Goal: Task Accomplishment & Management: Manage account settings

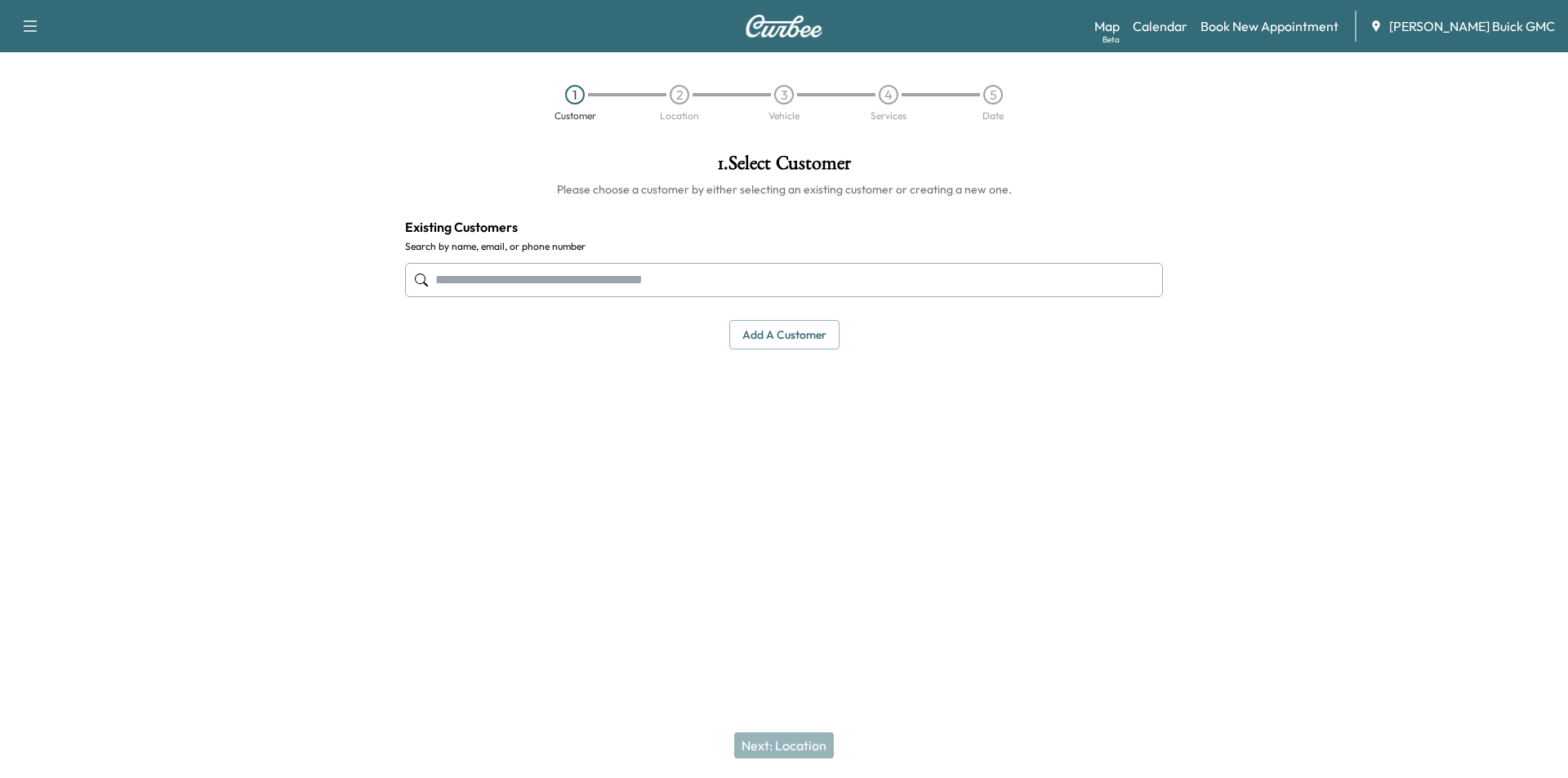
click at [25, 28] on icon "button" at bounding box center [30, 26] width 20 height 20
click at [262, 172] on div at bounding box center [196, 336] width 392 height 389
click at [1187, 26] on link "Calendar" at bounding box center [1160, 26] width 55 height 20
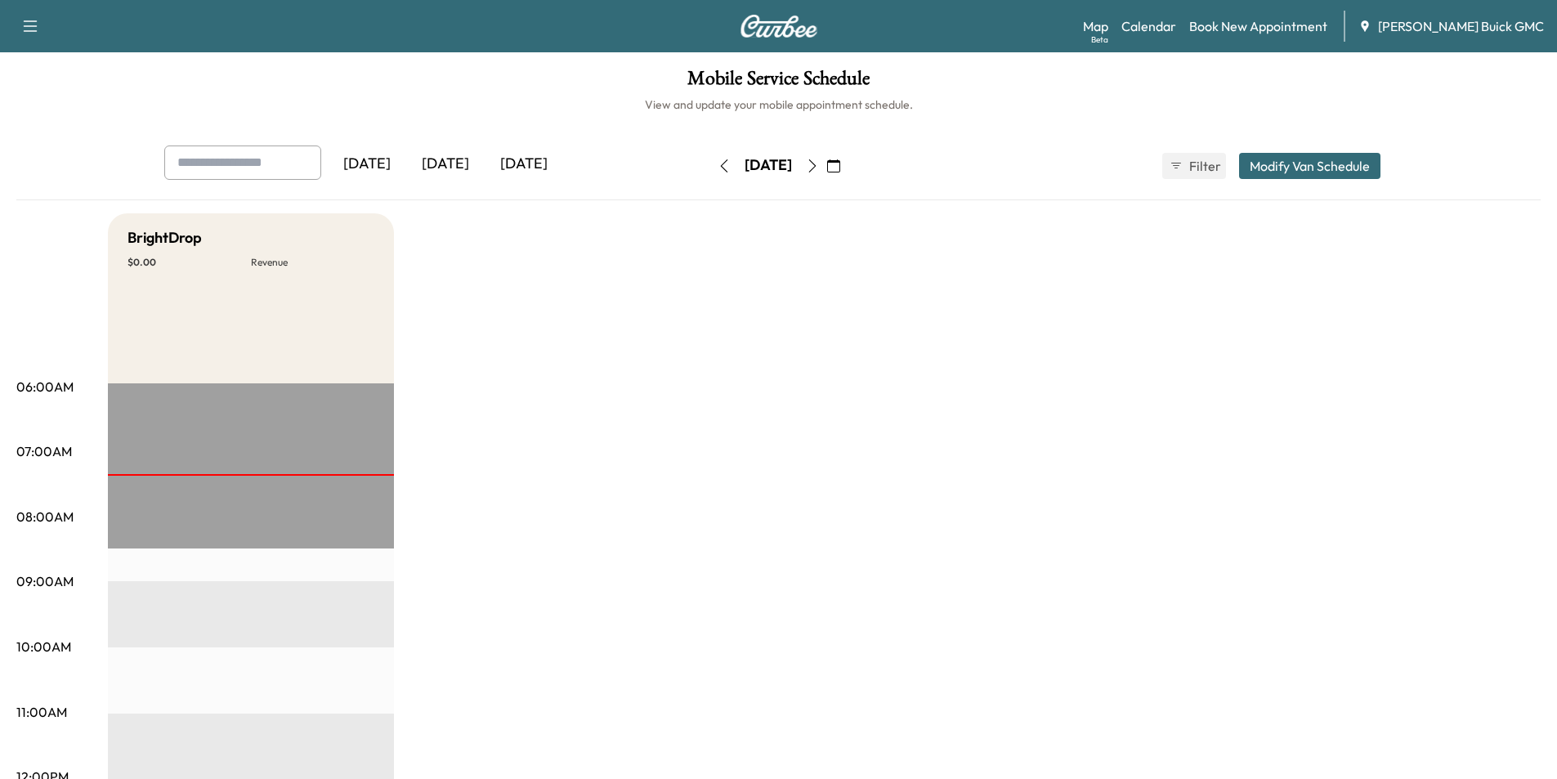
click at [819, 168] on icon "button" at bounding box center [812, 165] width 13 height 13
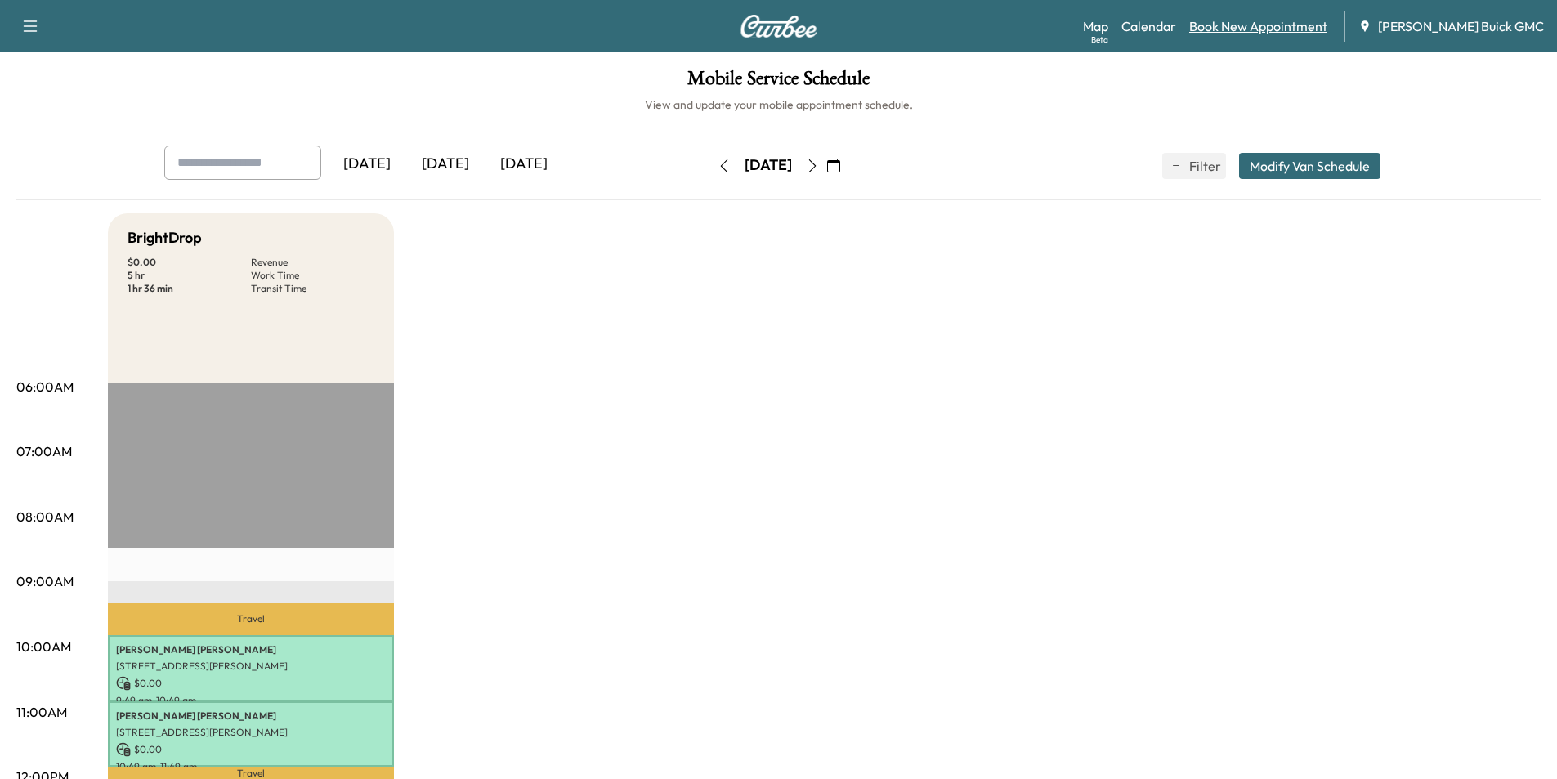
click at [1276, 30] on link "Book New Appointment" at bounding box center [1258, 26] width 138 height 20
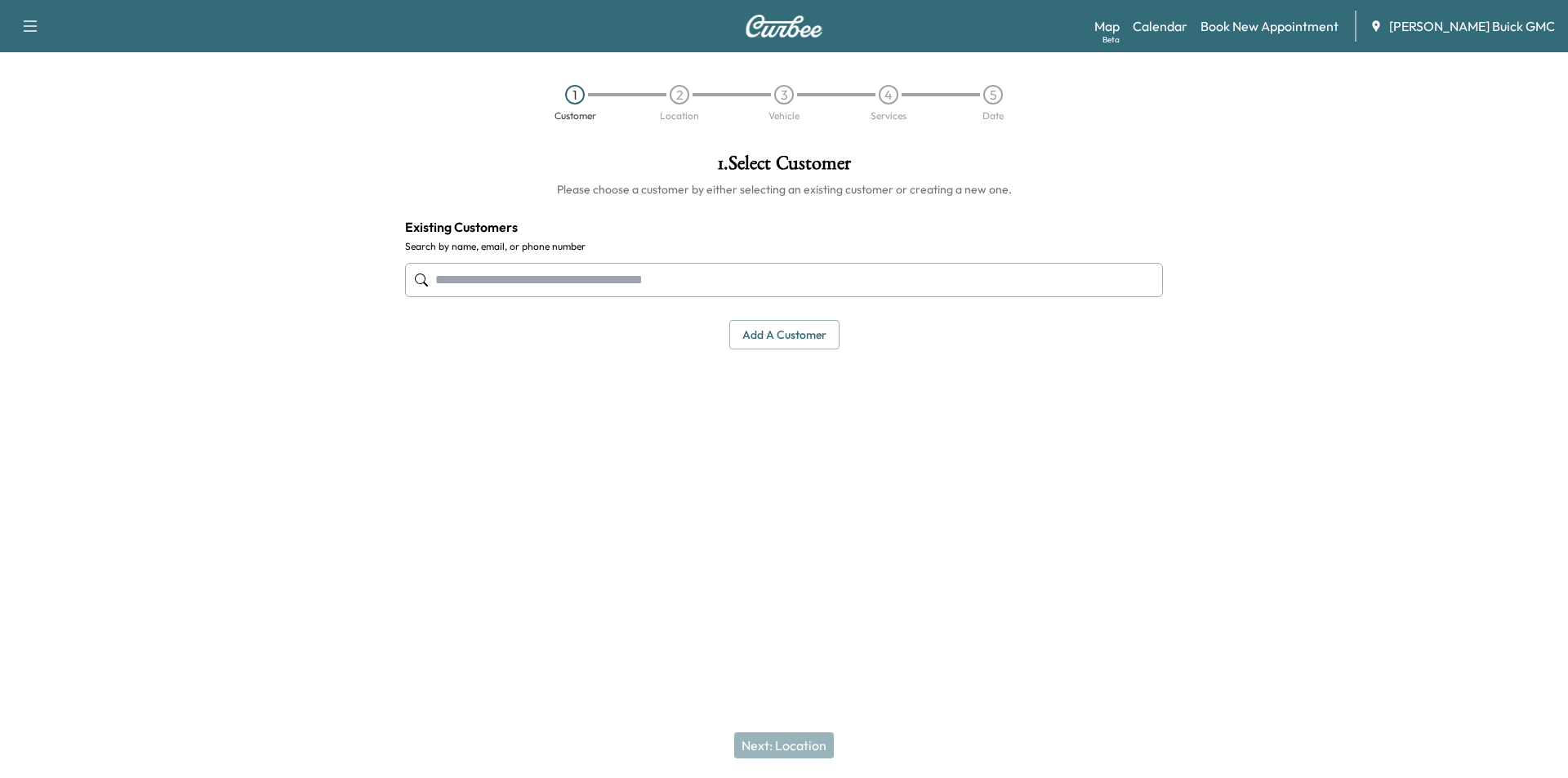
click at [552, 281] on input "text" at bounding box center [783, 280] width 758 height 34
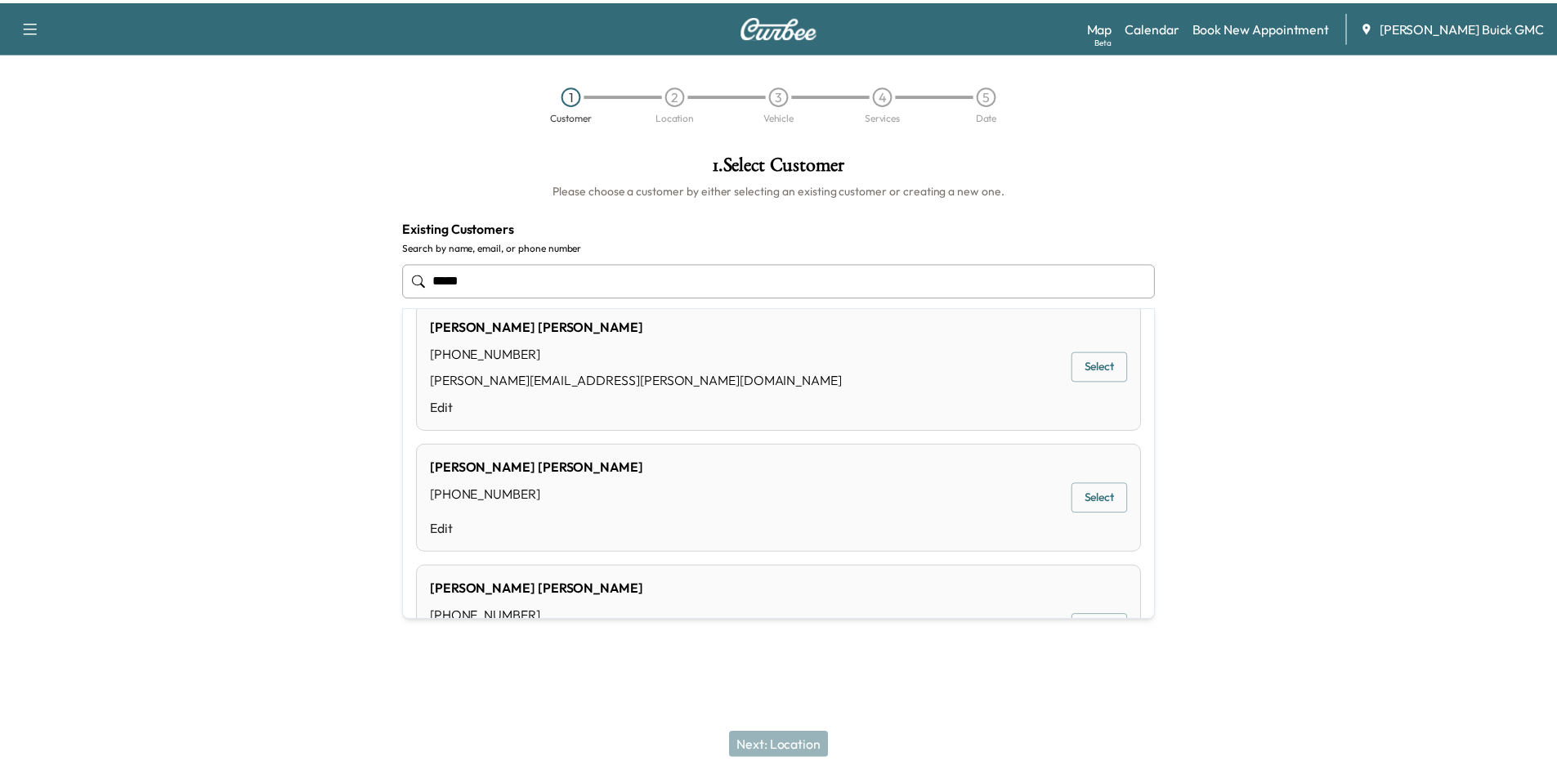
scroll to position [490, 0]
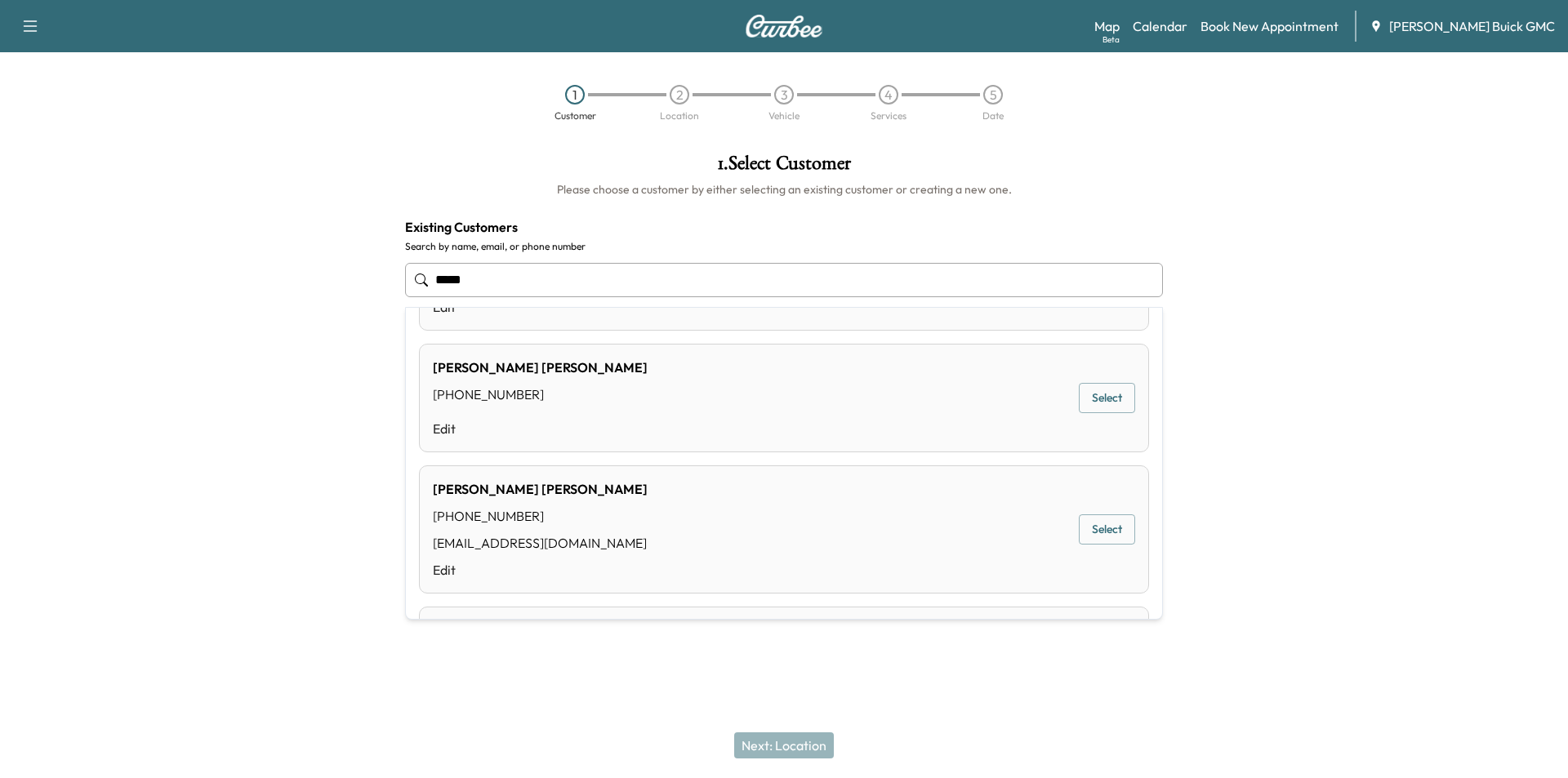
click at [1105, 395] on button "Select" at bounding box center [1107, 397] width 56 height 30
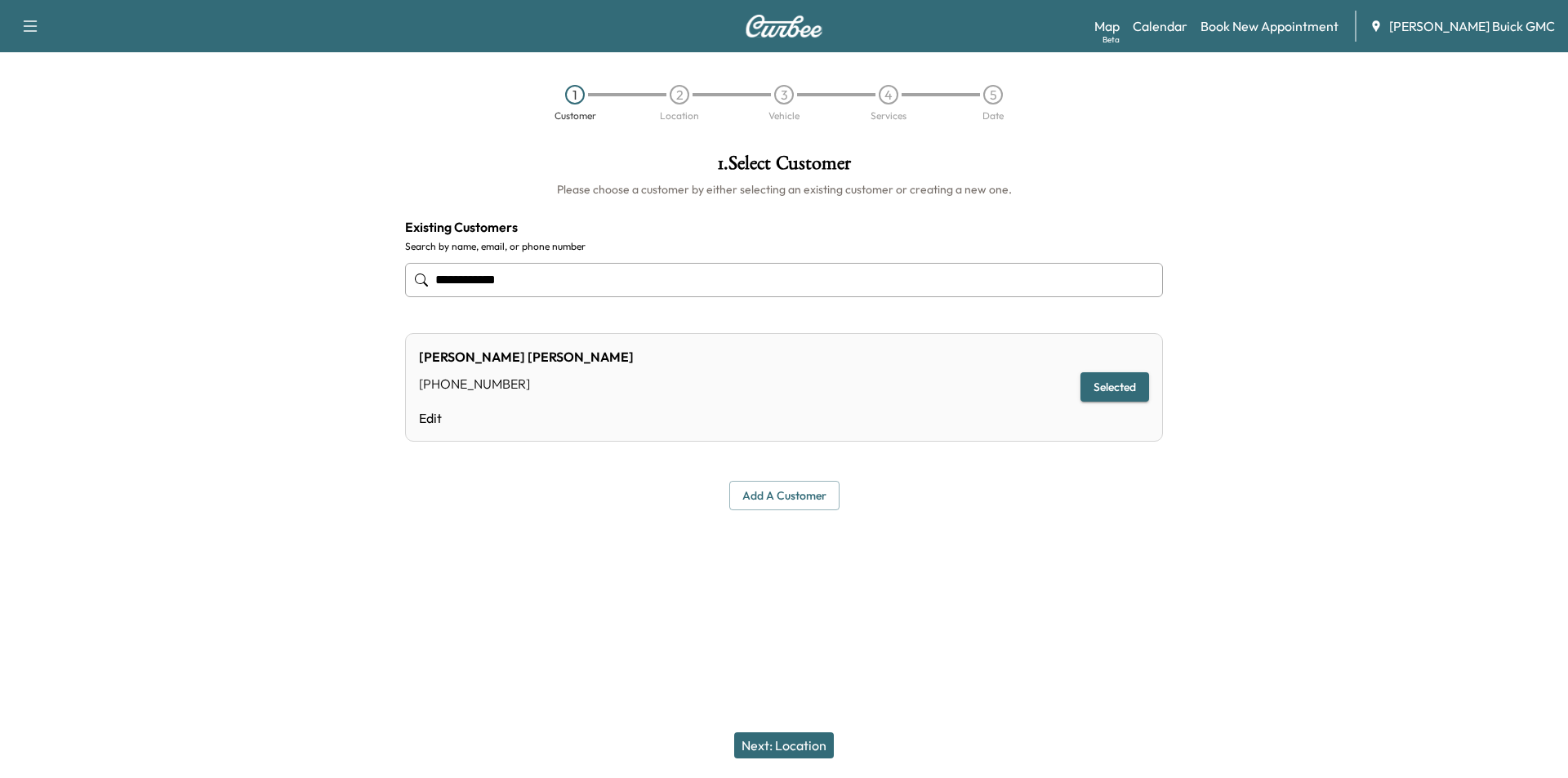
type input "**********"
click at [794, 740] on button "Next: Location" at bounding box center [784, 745] width 100 height 26
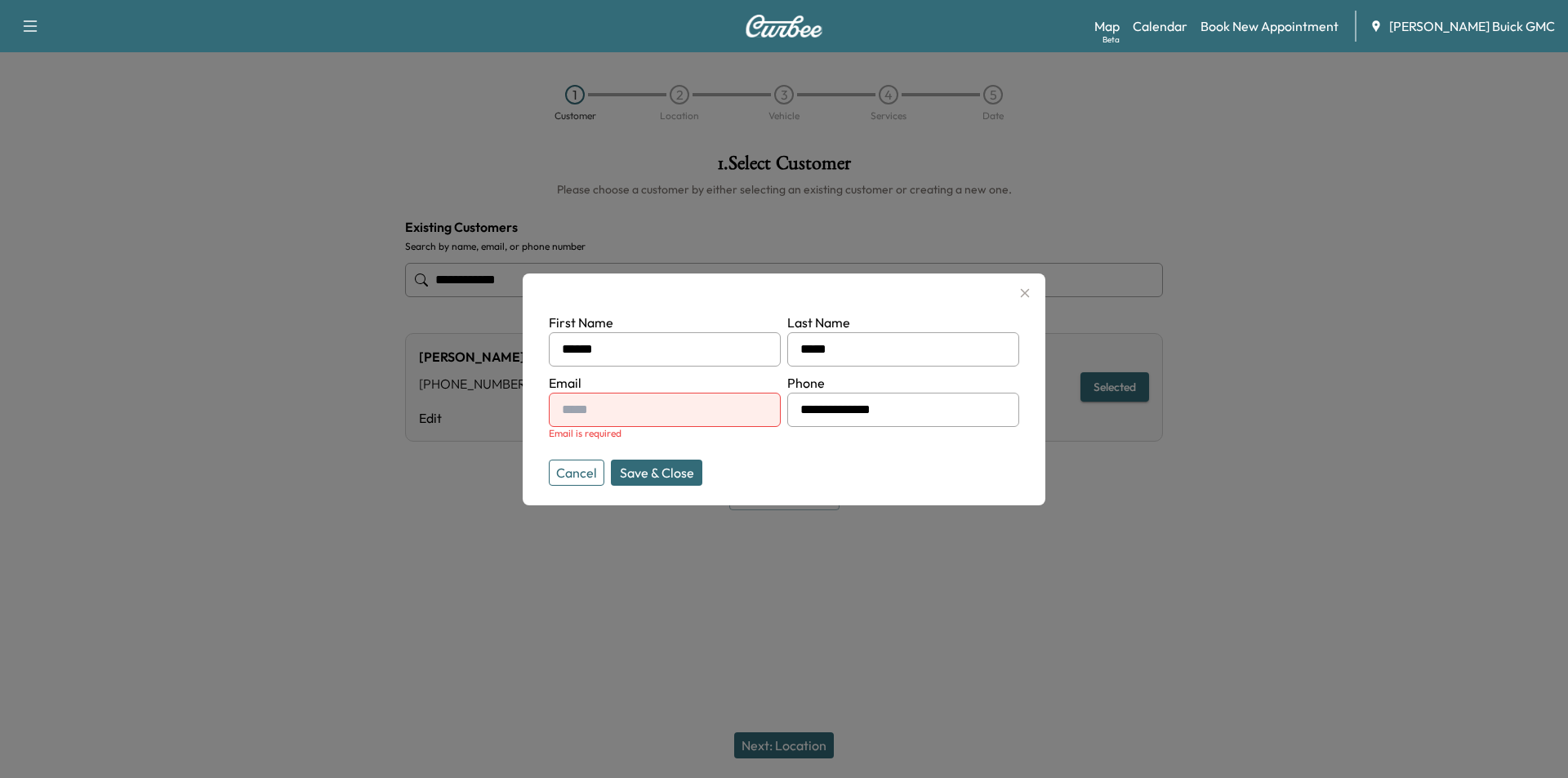
click at [1033, 286] on icon "button" at bounding box center [1025, 294] width 20 height 20
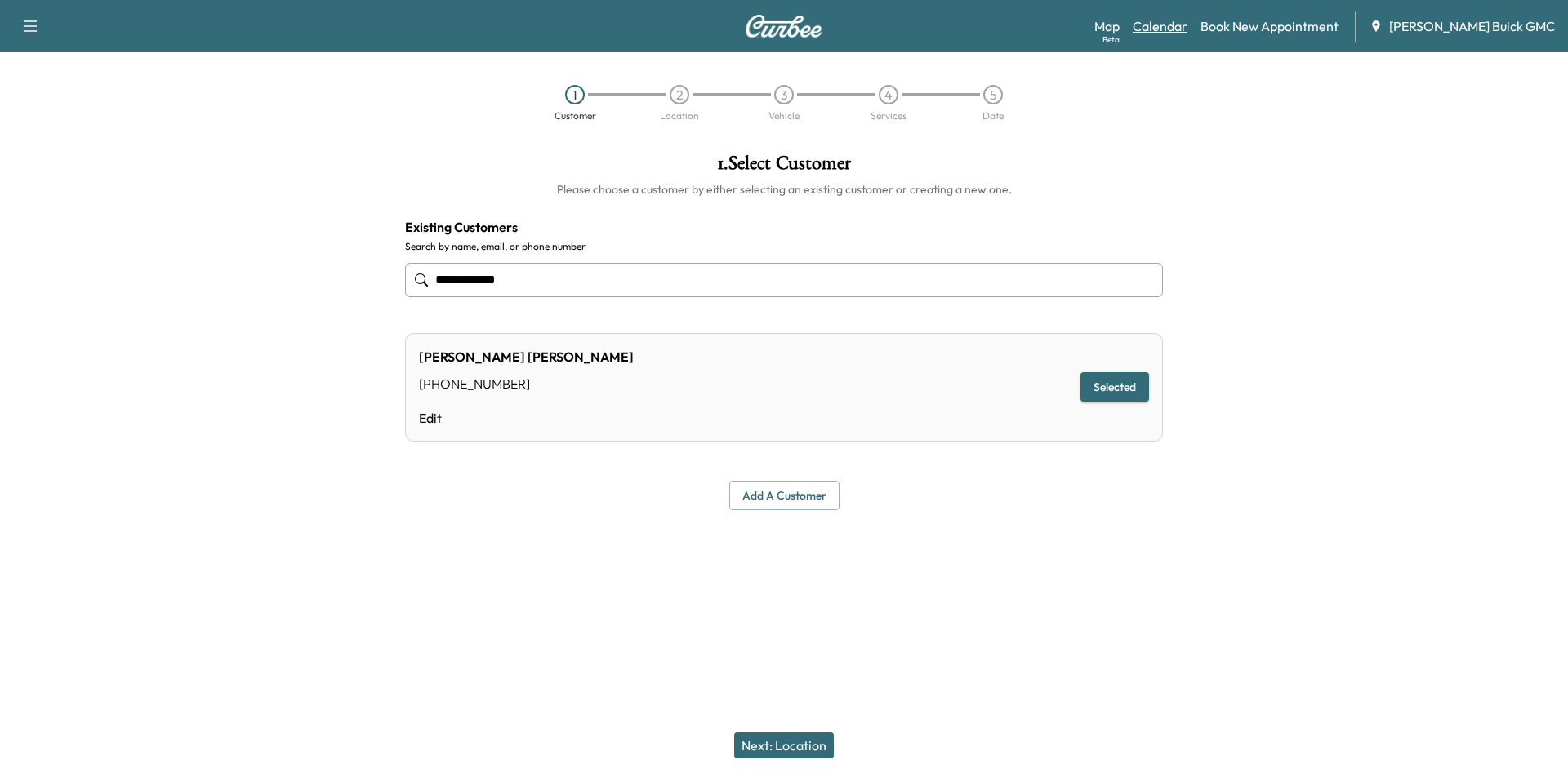
click at [1184, 24] on link "Calendar" at bounding box center [1160, 26] width 55 height 20
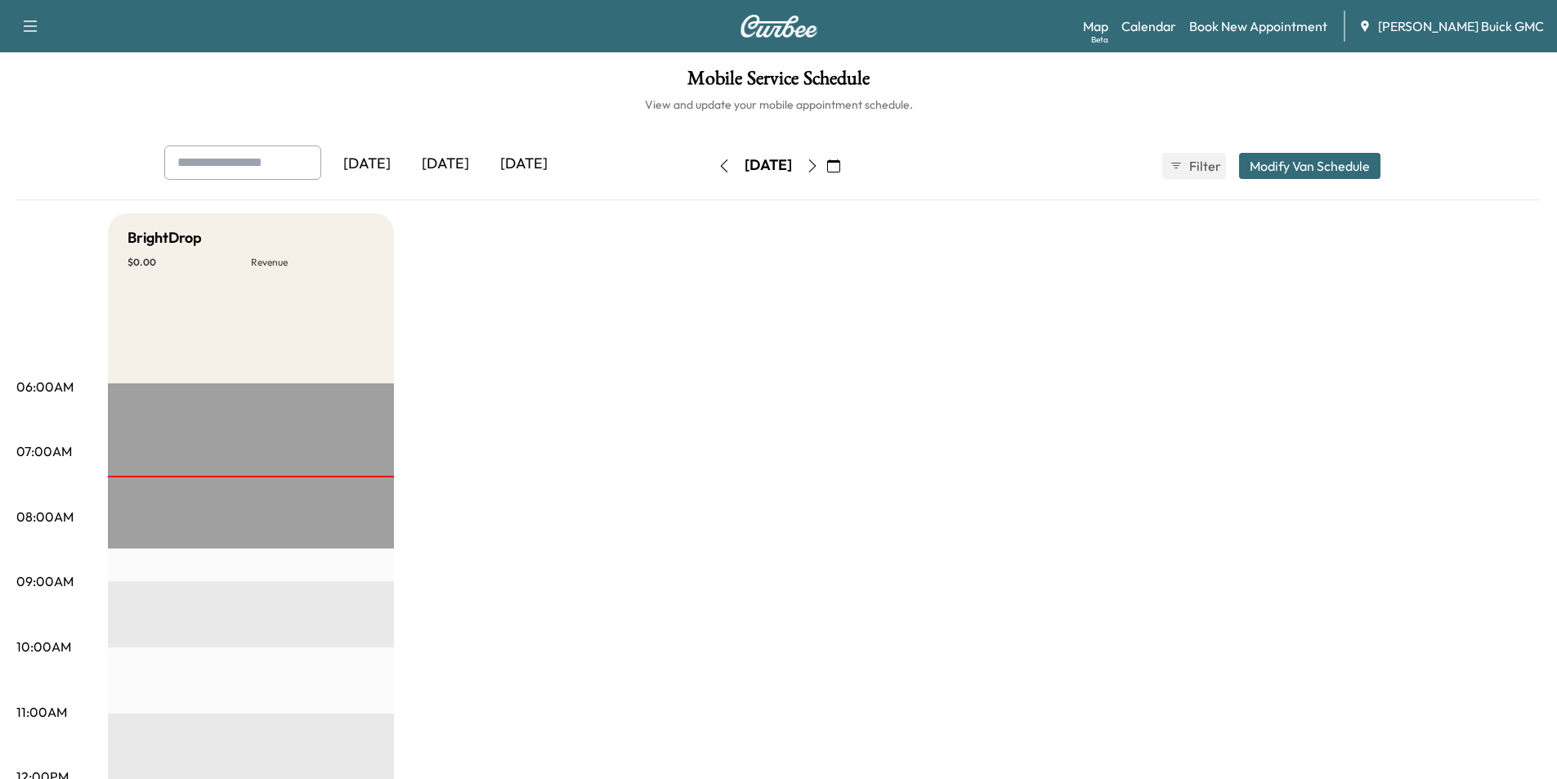
click at [816, 165] on icon "button" at bounding box center [811, 165] width 7 height 13
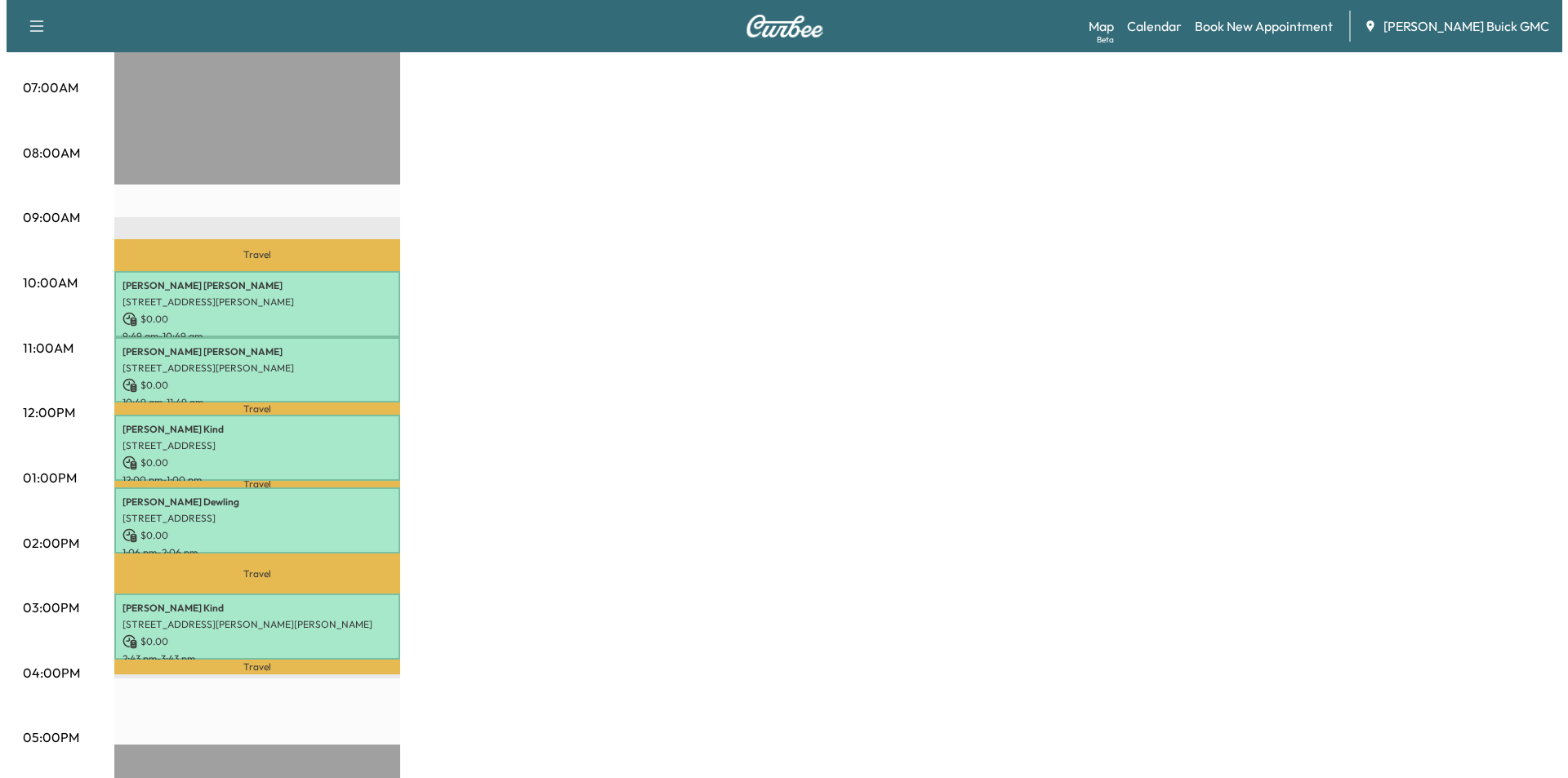
scroll to position [327, 0]
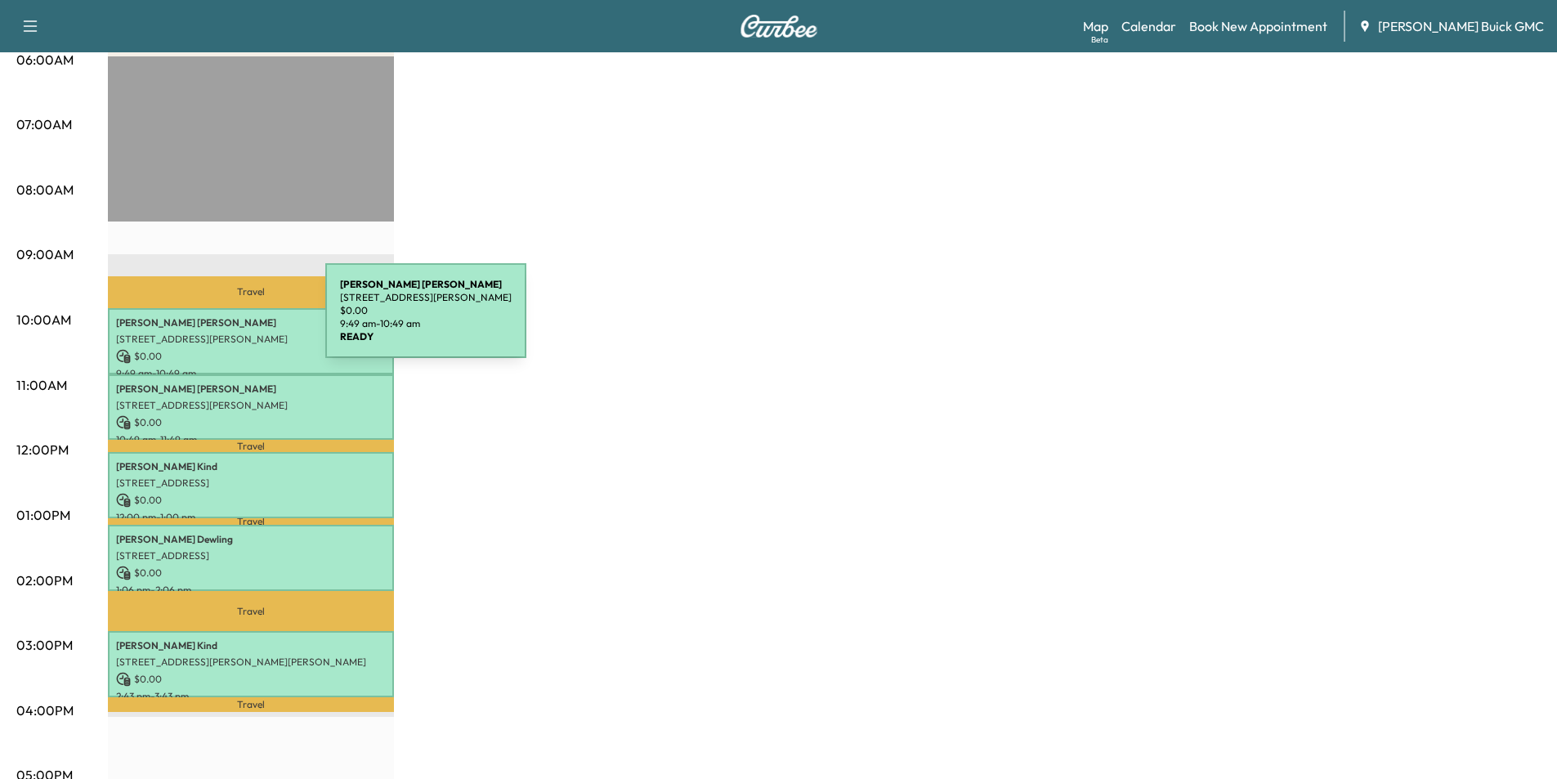
click at [203, 320] on p "[PERSON_NAME]" at bounding box center [251, 322] width 270 height 13
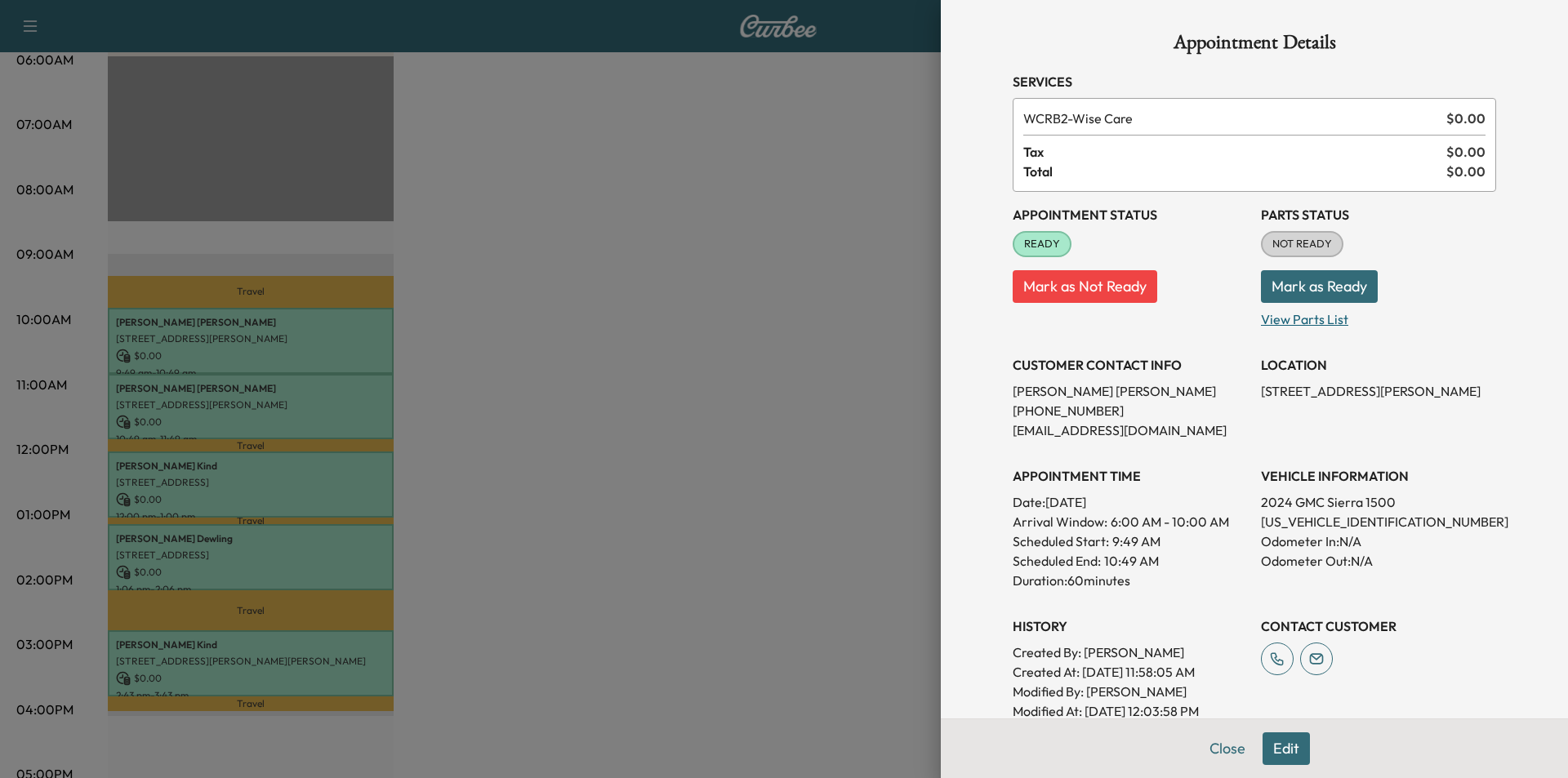
click at [1313, 324] on p "View Parts List" at bounding box center [1377, 316] width 235 height 26
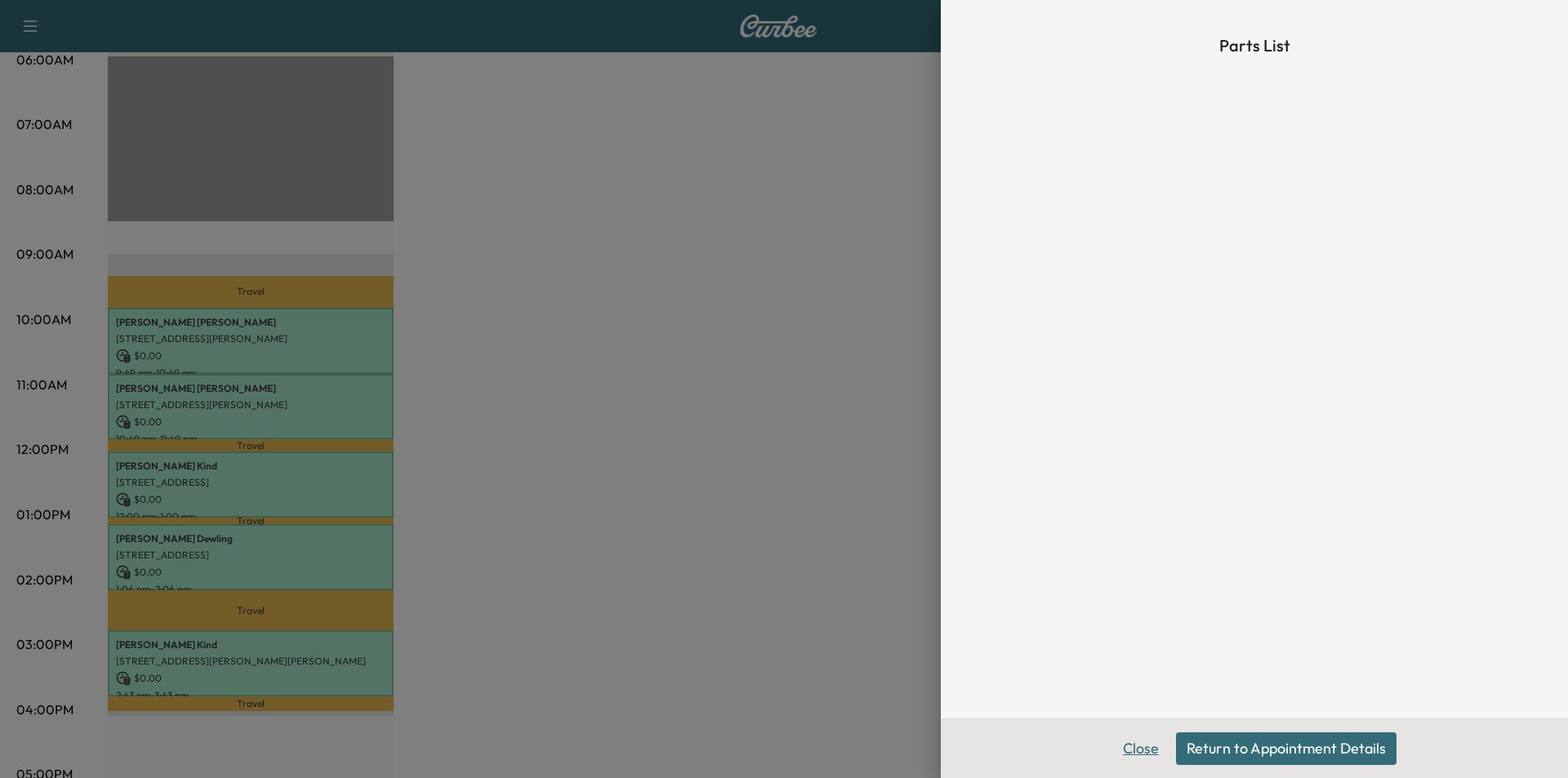
click at [1132, 758] on button "Close" at bounding box center [1140, 748] width 57 height 33
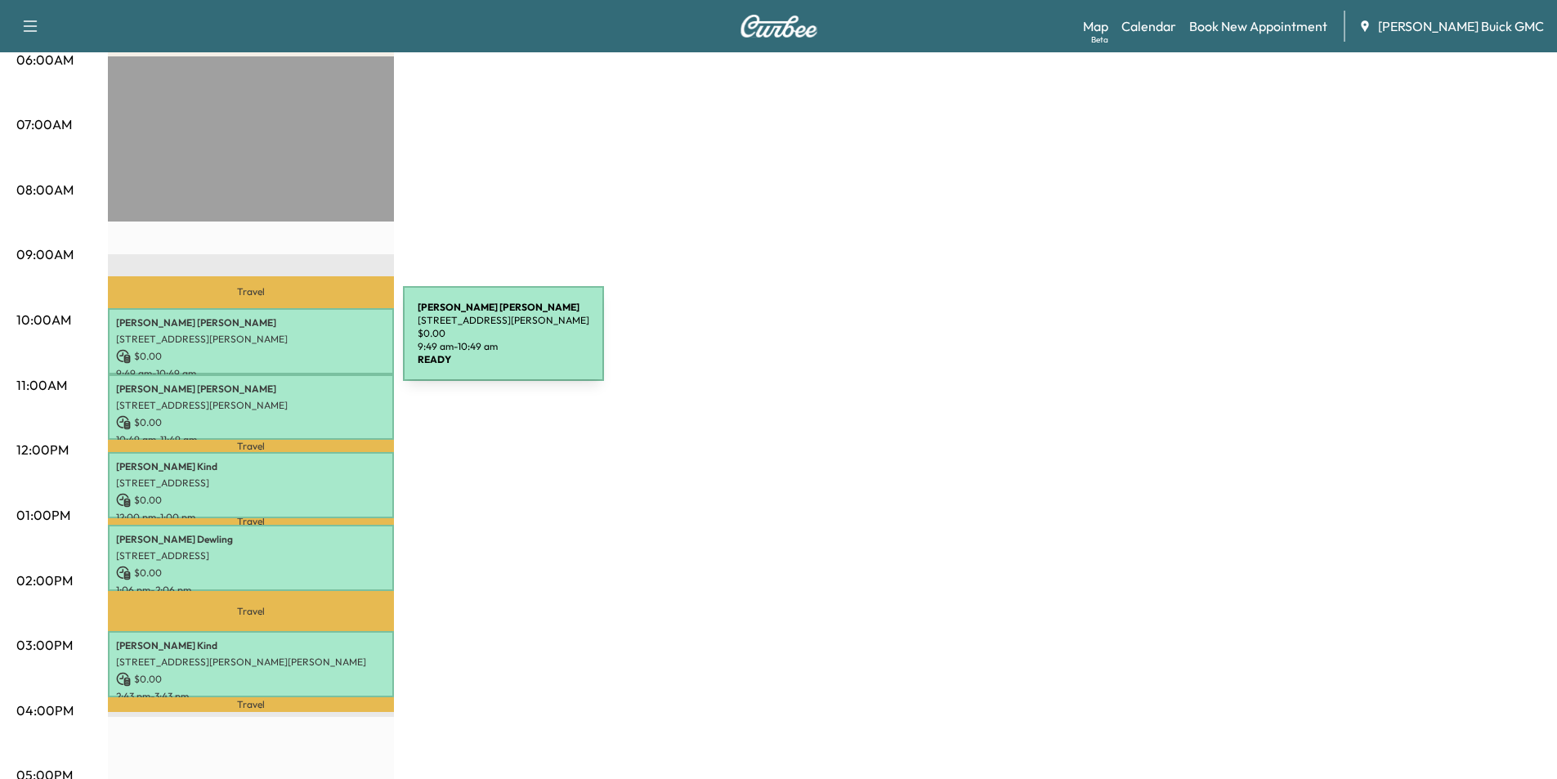
click at [280, 343] on div "[PERSON_NAME] [STREET_ADDRESS][PERSON_NAME] $ 0.00 9:49 am - 10:49 am" at bounding box center [251, 341] width 286 height 66
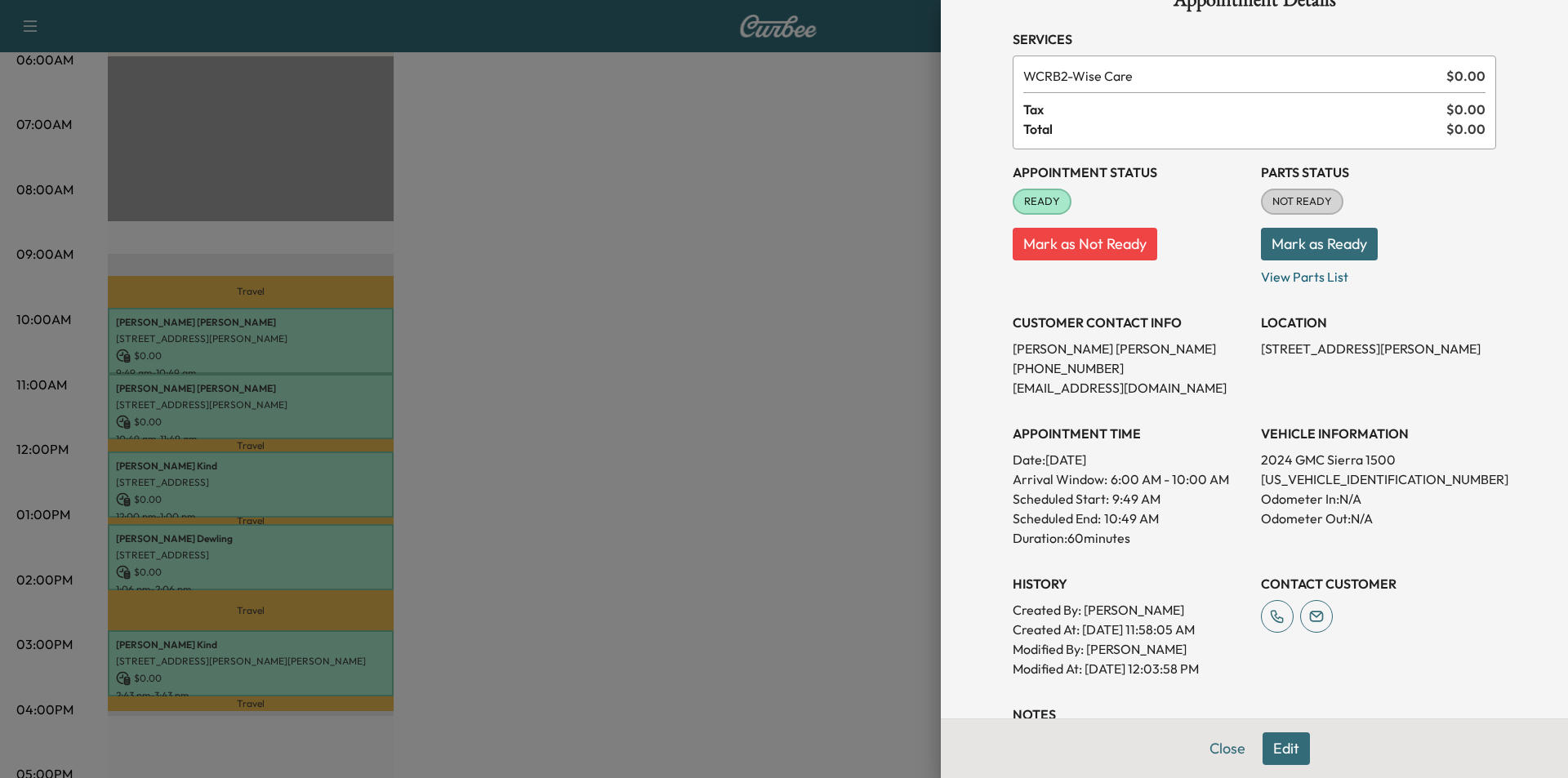
scroll to position [82, 0]
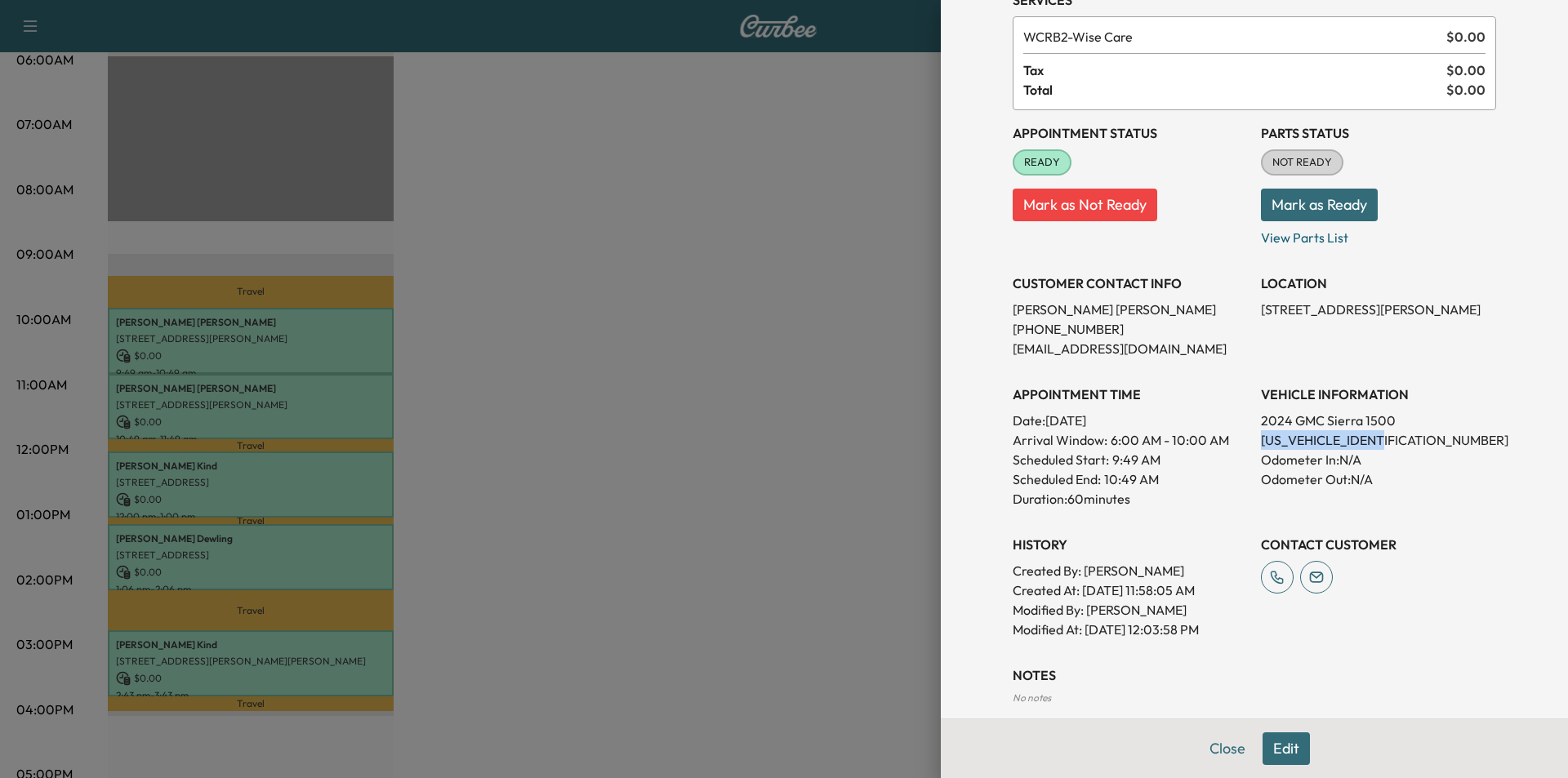
drag, startPoint x: 1376, startPoint y: 442, endPoint x: 1255, endPoint y: 438, distance: 121.1
click at [1260, 440] on p "[US_VEHICLE_IDENTIFICATION_NUMBER]" at bounding box center [1377, 440] width 235 height 20
copy p "[US_VEHICLE_IDENTIFICATION_NUMBER]"
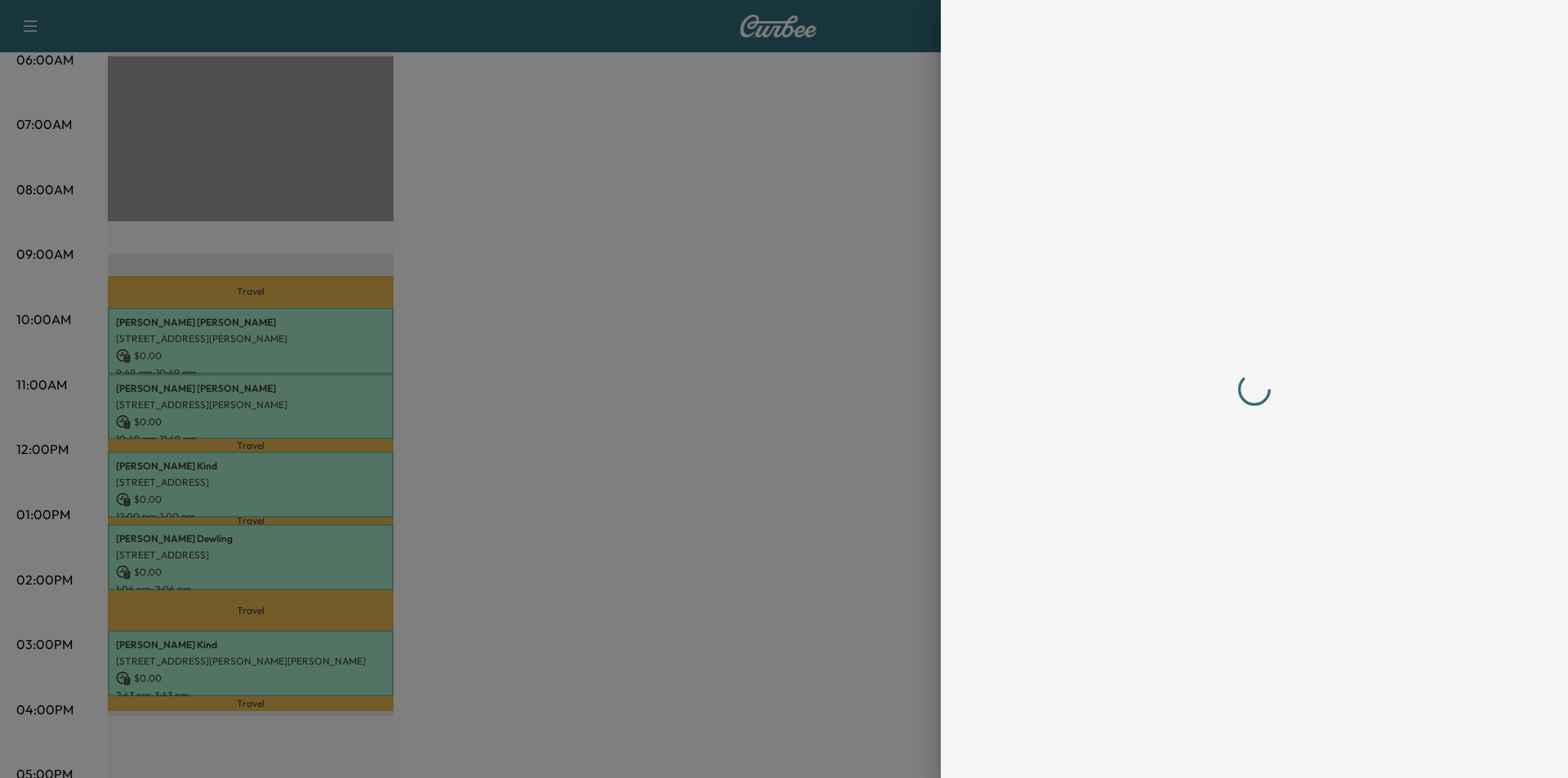
scroll to position [0, 0]
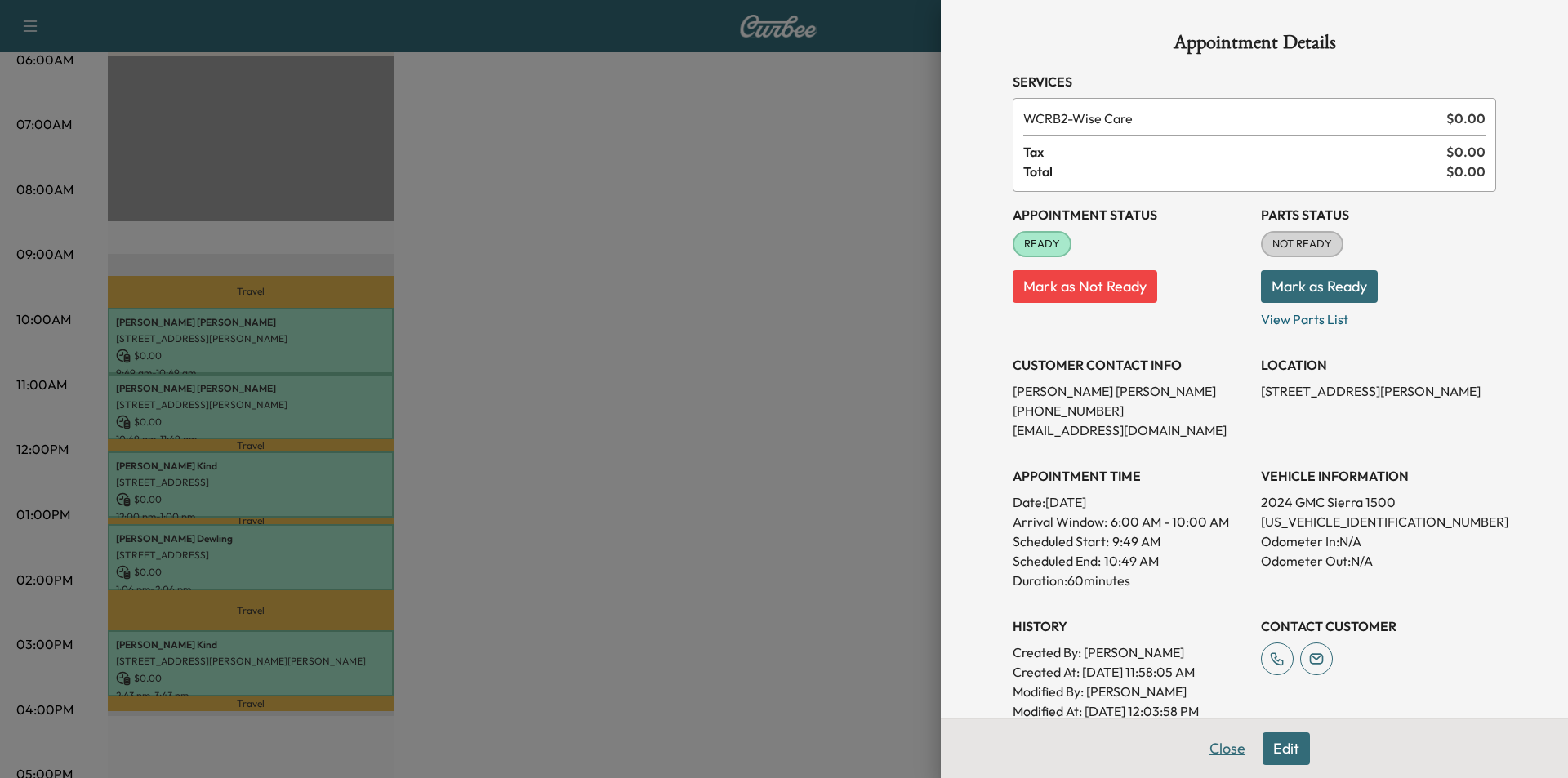
click at [1208, 744] on button "Close" at bounding box center [1226, 748] width 57 height 33
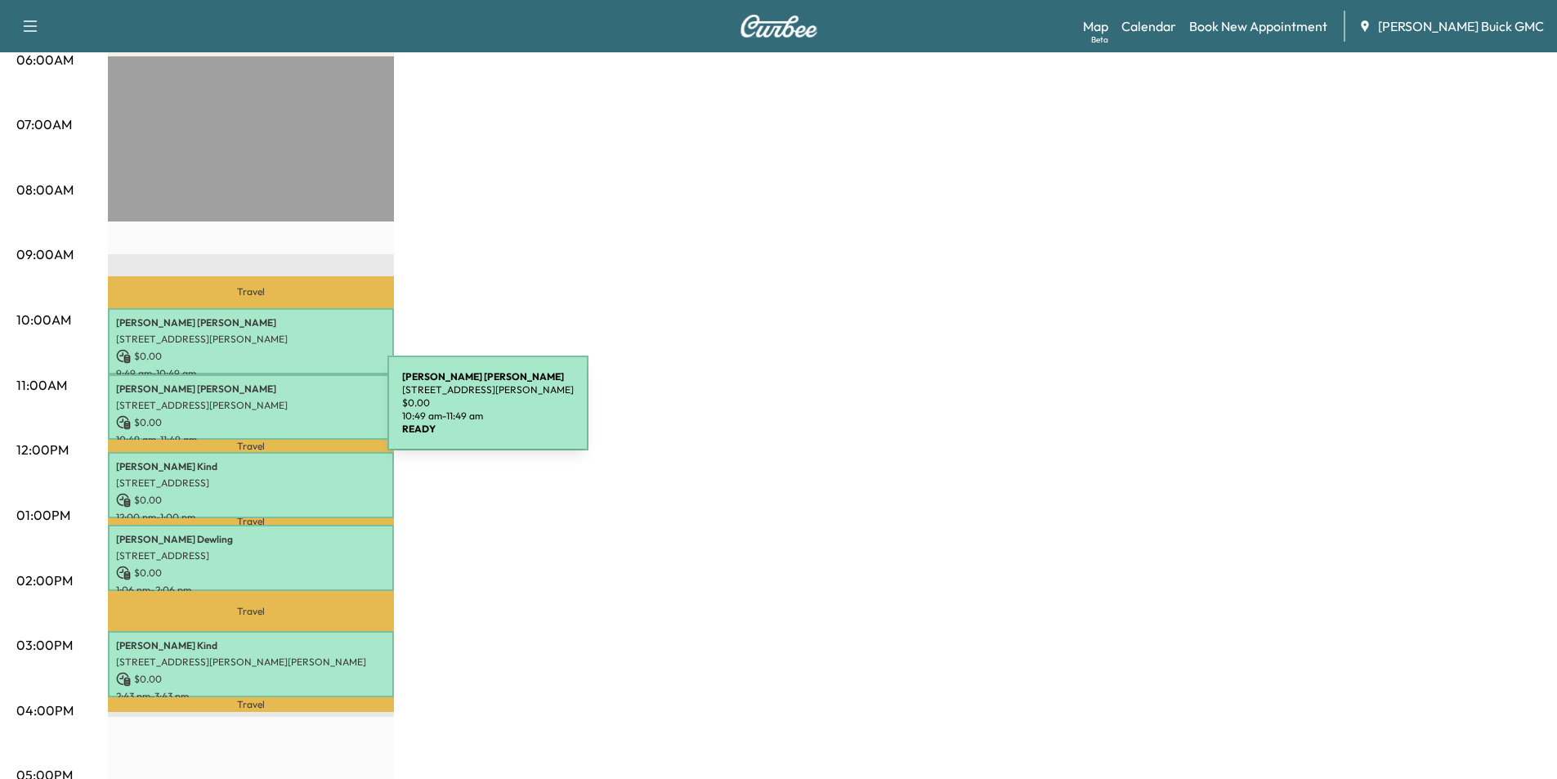
click at [265, 415] on p "$ 0.00" at bounding box center [251, 422] width 270 height 15
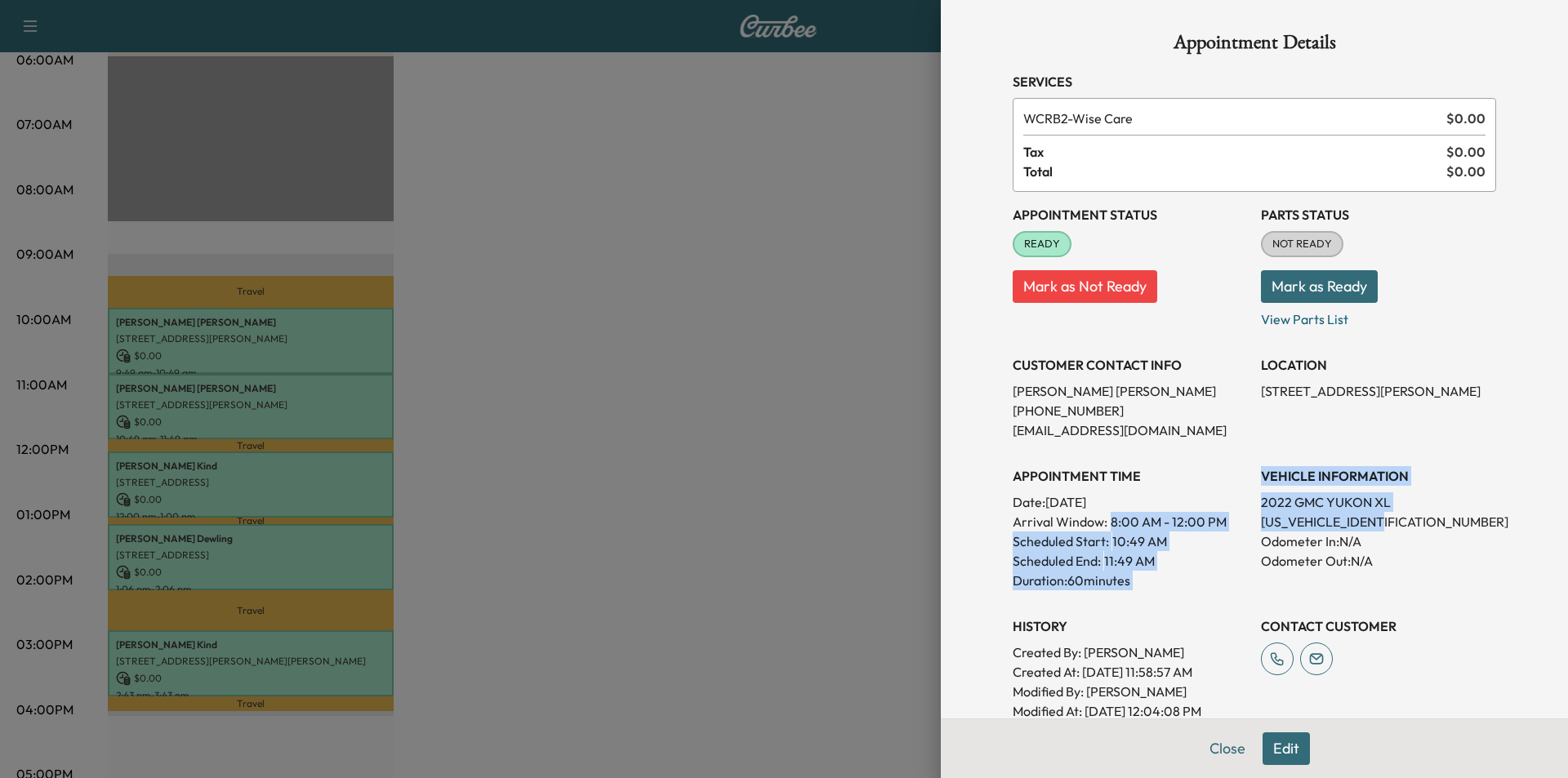
drag, startPoint x: 1371, startPoint y: 520, endPoint x: 1239, endPoint y: 523, distance: 132.0
click at [1239, 523] on div "Appointment Status READY Mark as Not Ready Parts Status NOT READY Mark as Ready…" at bounding box center [1254, 456] width 483 height 529
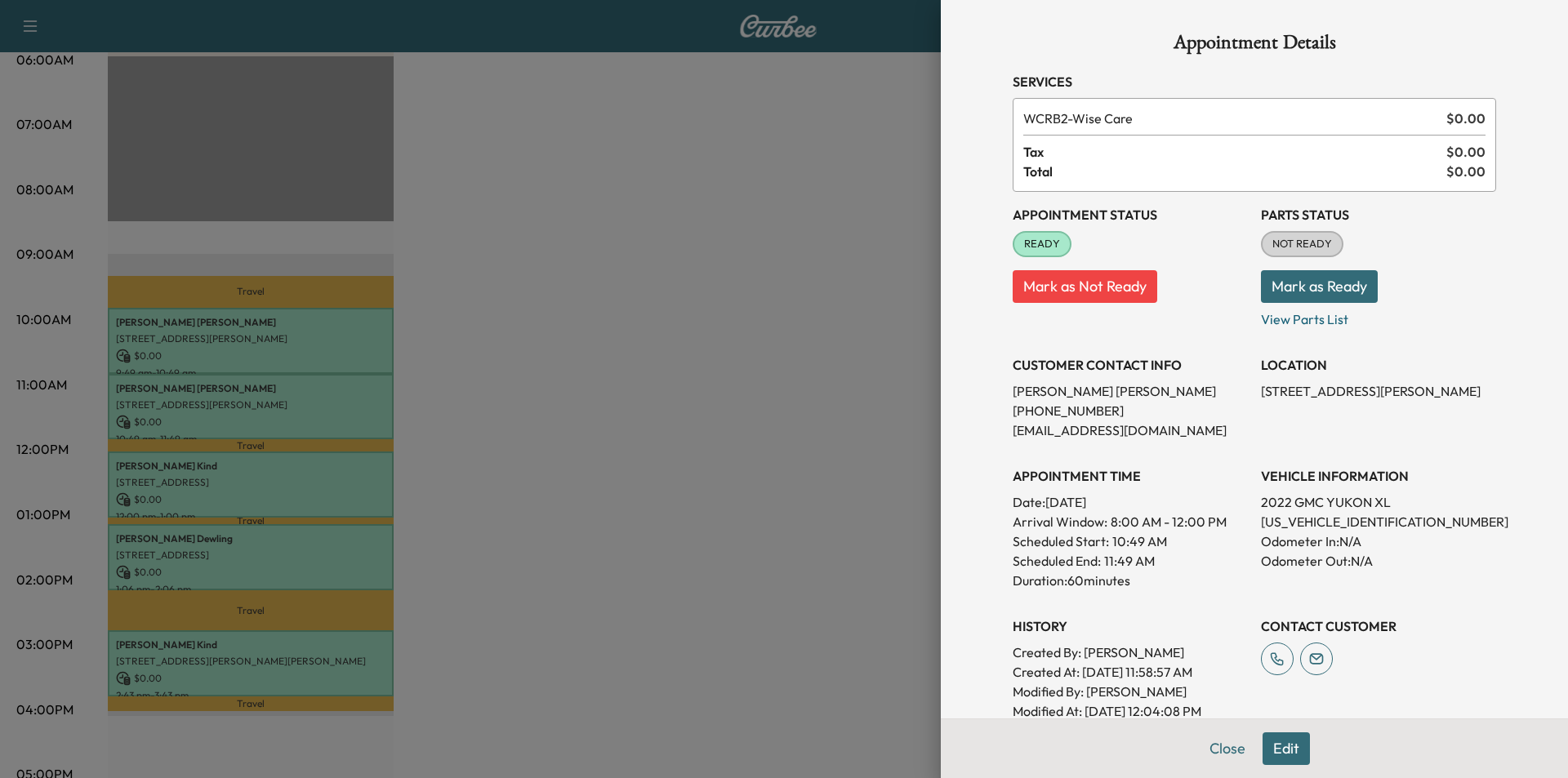
click at [1365, 552] on p "Odometer Out: N/A" at bounding box center [1377, 561] width 235 height 20
drag, startPoint x: 1367, startPoint y: 520, endPoint x: 1247, endPoint y: 518, distance: 120.0
click at [1247, 518] on div "Appointment Status READY Mark as Not Ready Parts Status NOT READY Mark as Ready…" at bounding box center [1254, 456] width 483 height 529
copy p "[US_VEHICLE_IDENTIFICATION_NUMBER]"
click at [1206, 750] on button "Close" at bounding box center [1226, 748] width 57 height 33
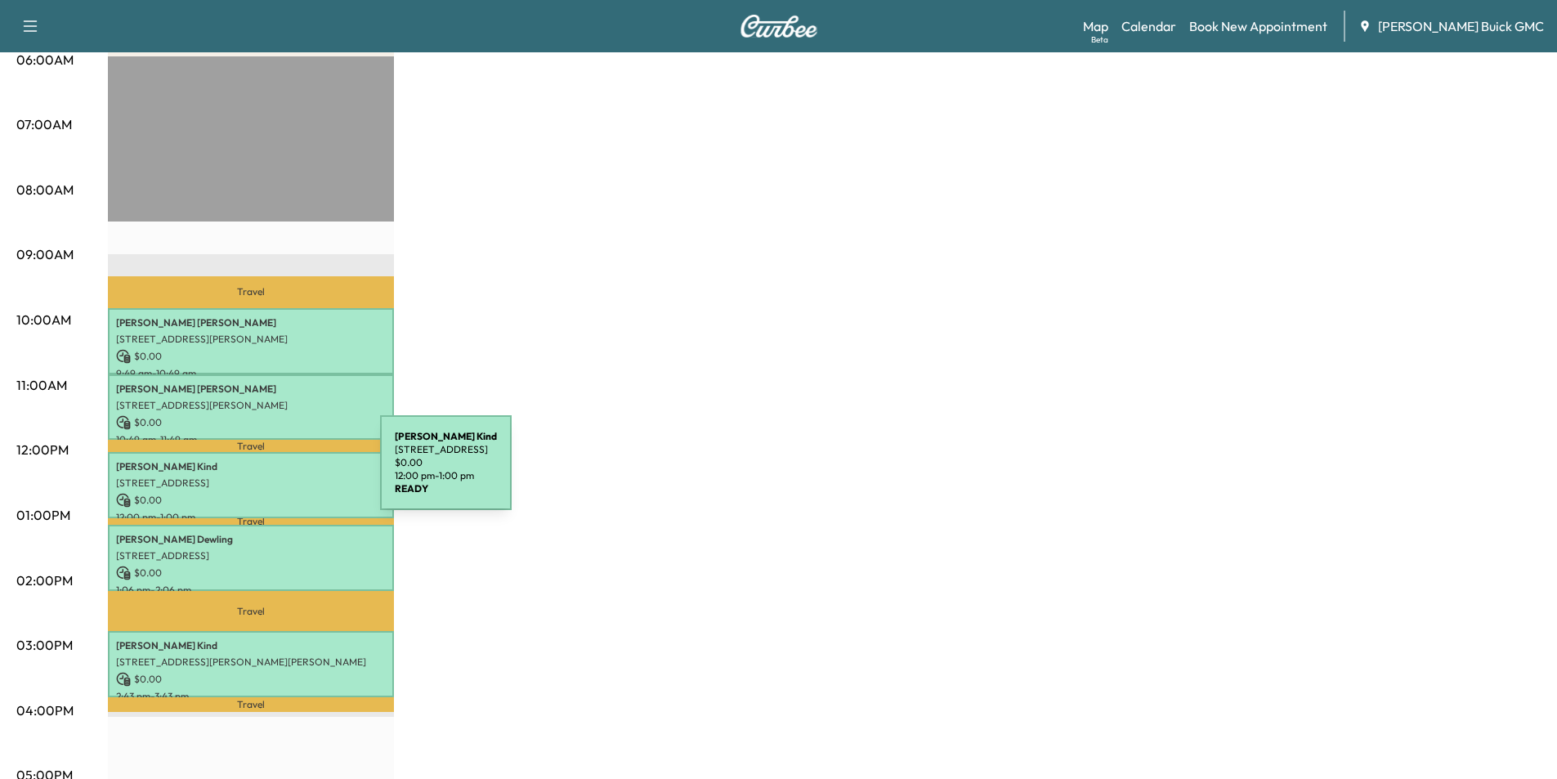
click at [258, 477] on p "[STREET_ADDRESS]" at bounding box center [251, 483] width 270 height 13
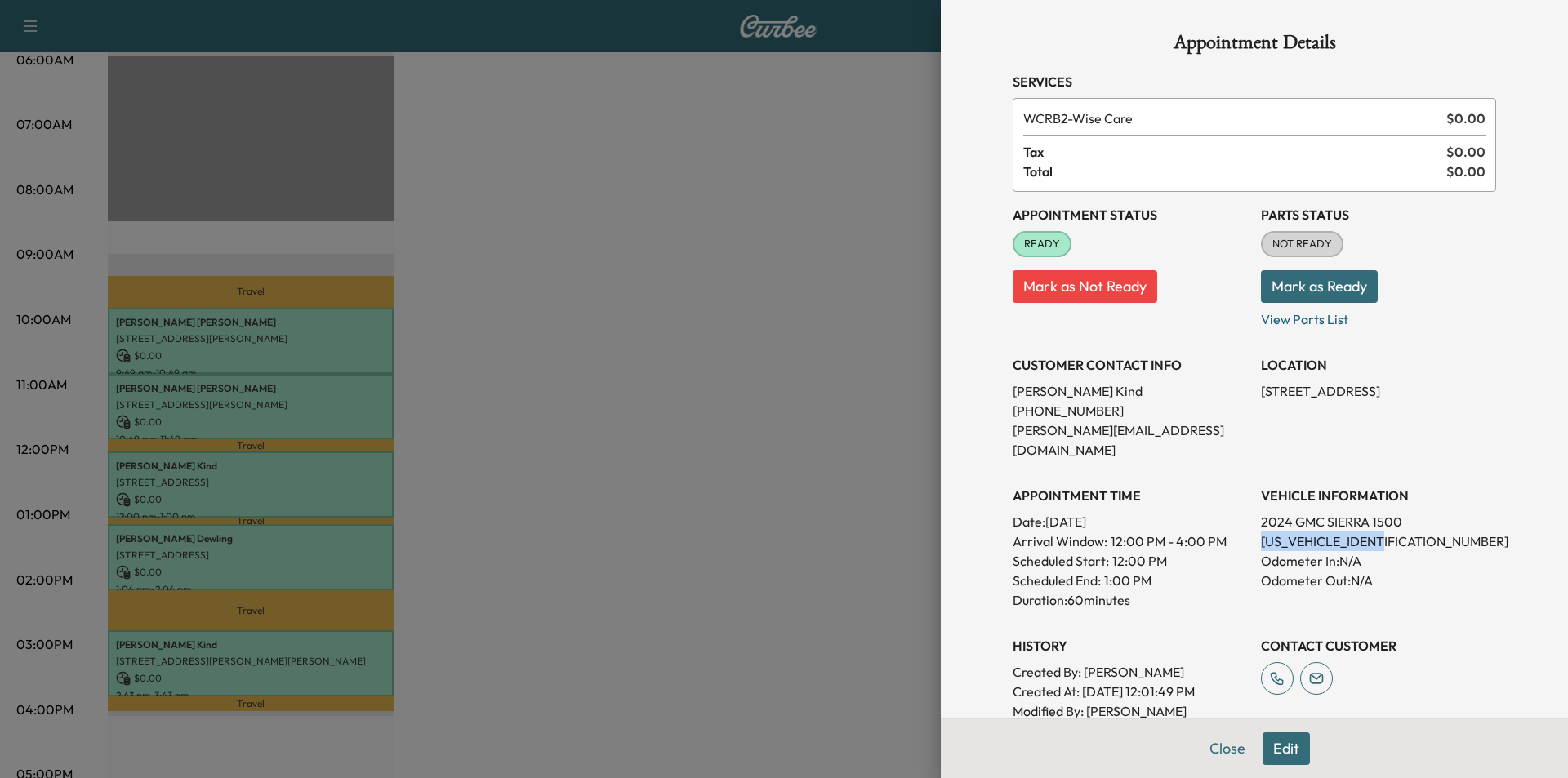
drag, startPoint x: 1391, startPoint y: 520, endPoint x: 1245, endPoint y: 516, distance: 146.1
click at [1245, 516] on div "Appointment Status READY Mark as Not Ready Parts Status NOT READY Mark as Ready…" at bounding box center [1254, 465] width 483 height 548
copy p "[US_VEHICLE_IDENTIFICATION_NUMBER]"
click at [1218, 752] on button "Close" at bounding box center [1226, 748] width 57 height 33
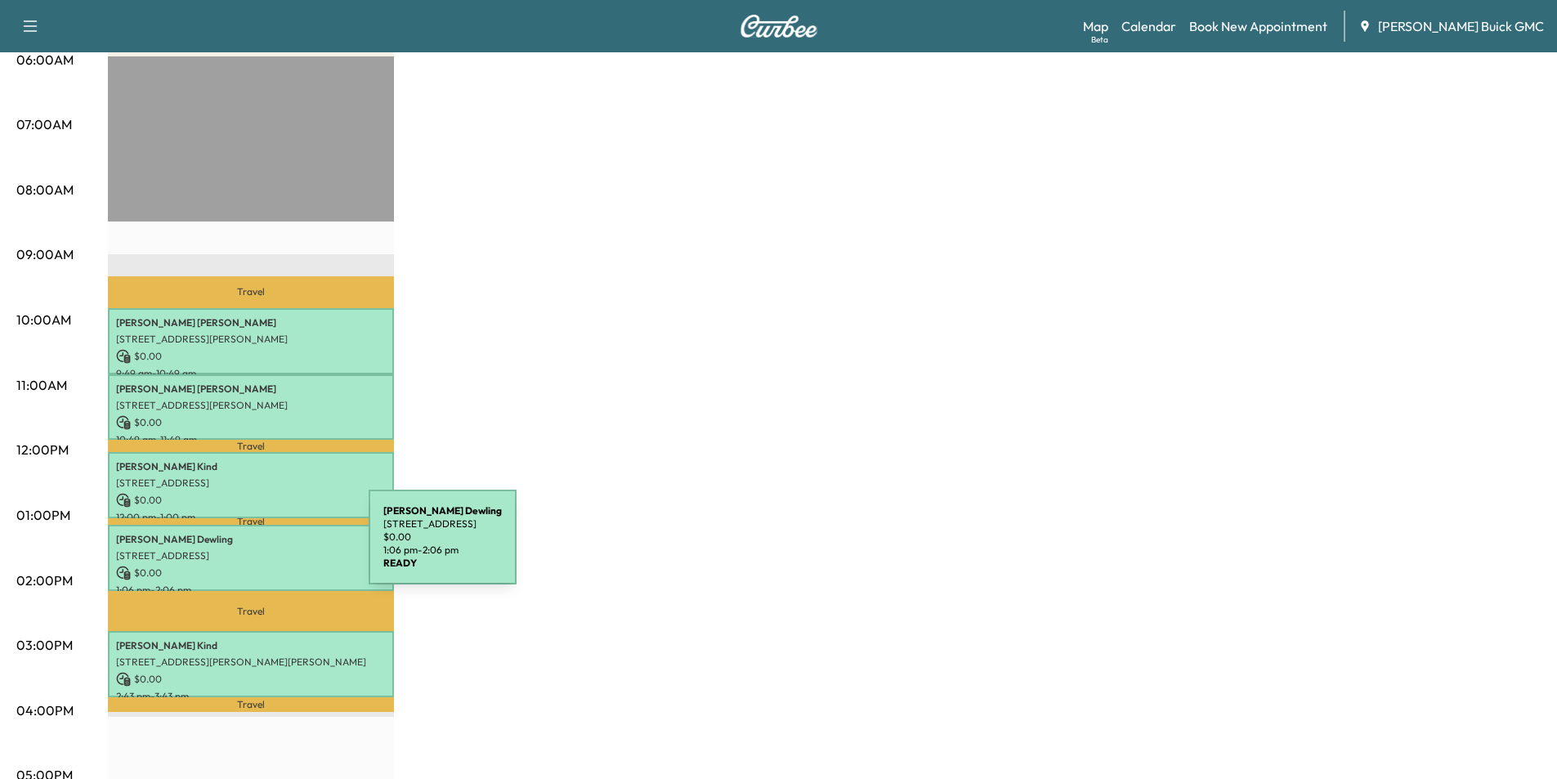
click at [246, 549] on p "[STREET_ADDRESS]" at bounding box center [251, 555] width 270 height 13
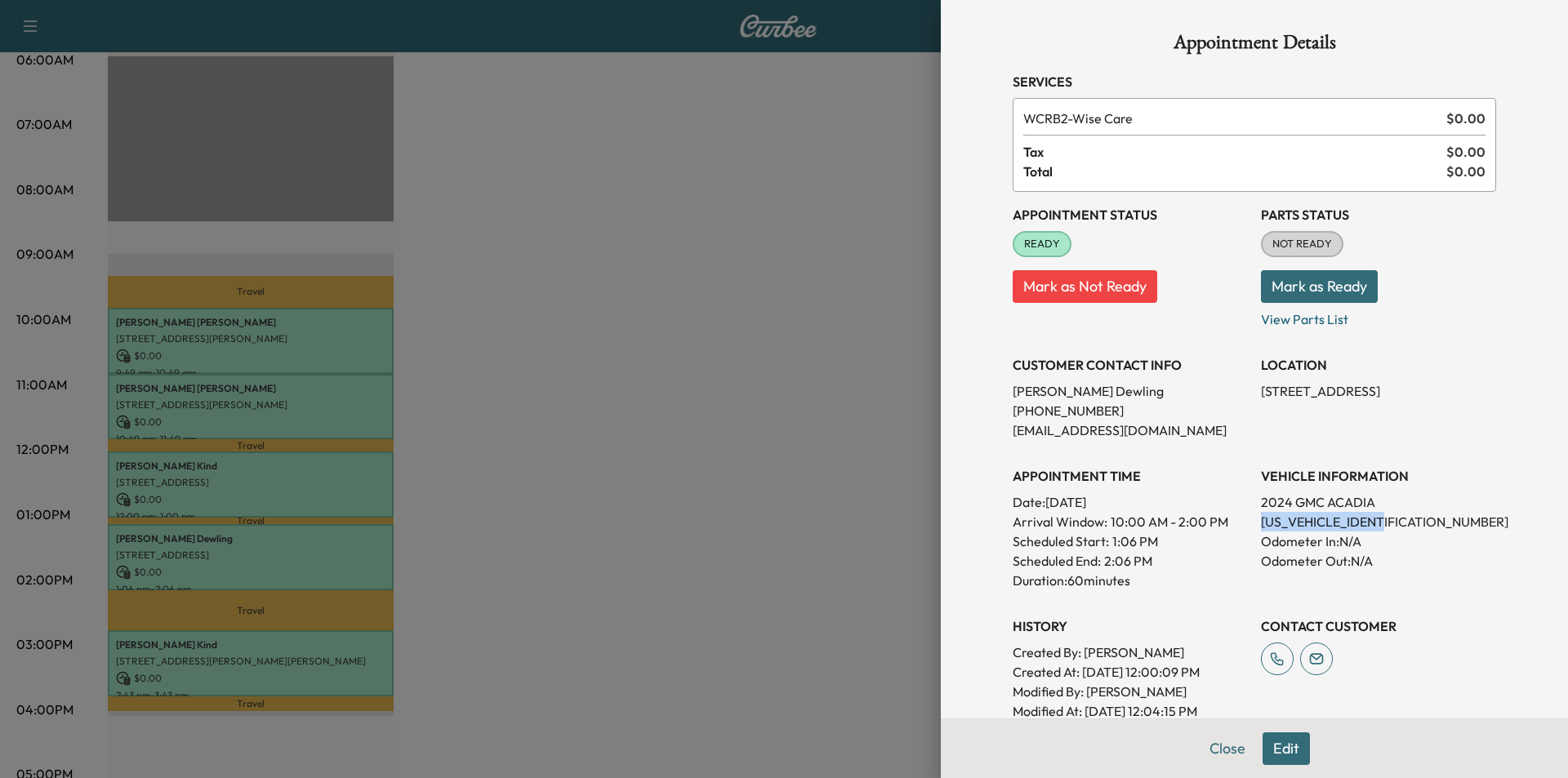
drag, startPoint x: 1371, startPoint y: 523, endPoint x: 1250, endPoint y: 525, distance: 121.0
click at [1245, 524] on div "Appointment Status READY Mark as Not Ready Parts Status NOT READY Mark as Ready…" at bounding box center [1254, 456] width 483 height 529
copy p "[US_VEHICLE_IDENTIFICATION_NUMBER]"
click at [1223, 748] on button "Close" at bounding box center [1226, 748] width 57 height 33
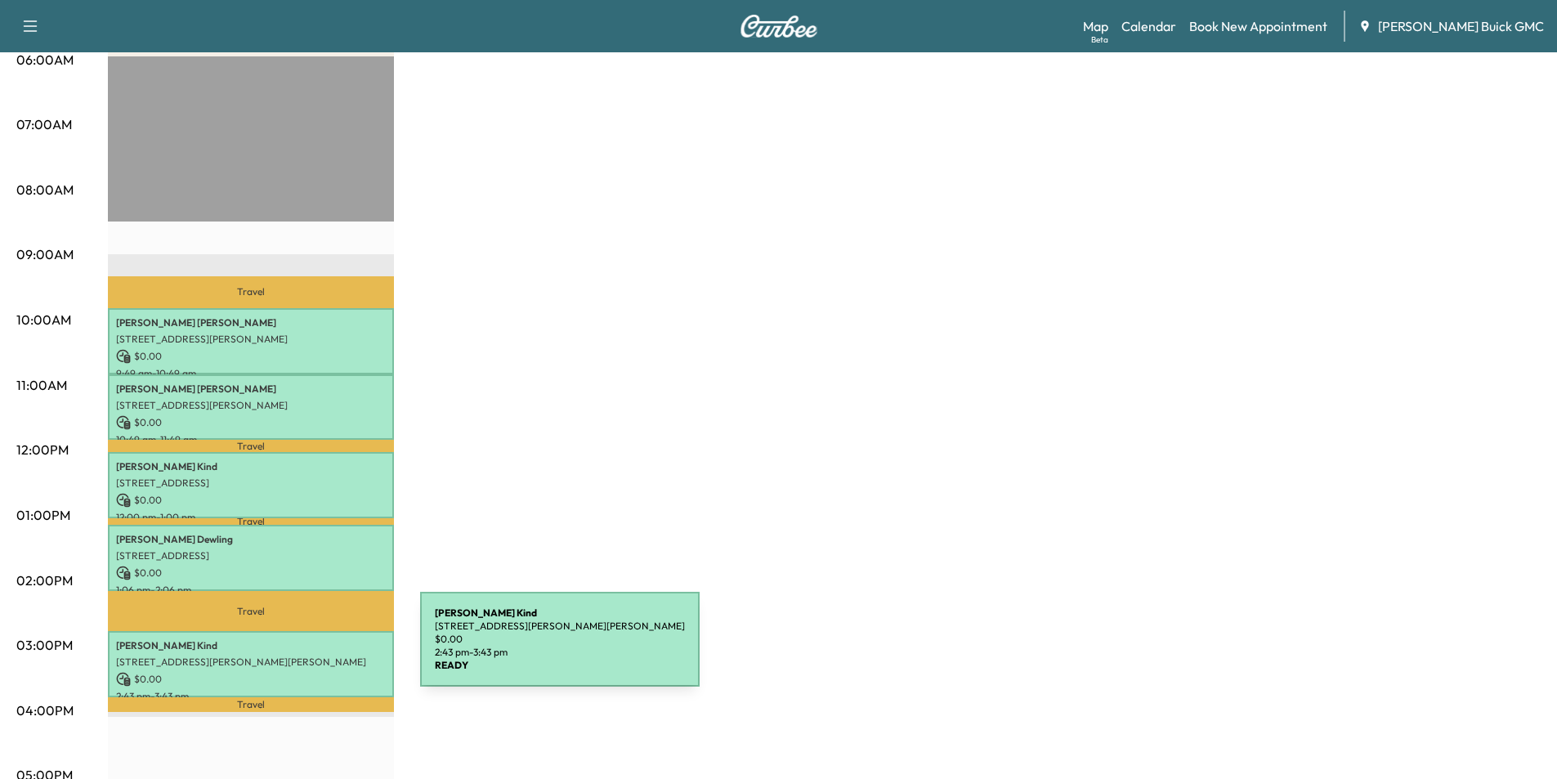
click at [298, 656] on p "[STREET_ADDRESS][PERSON_NAME][PERSON_NAME]" at bounding box center [251, 662] width 270 height 13
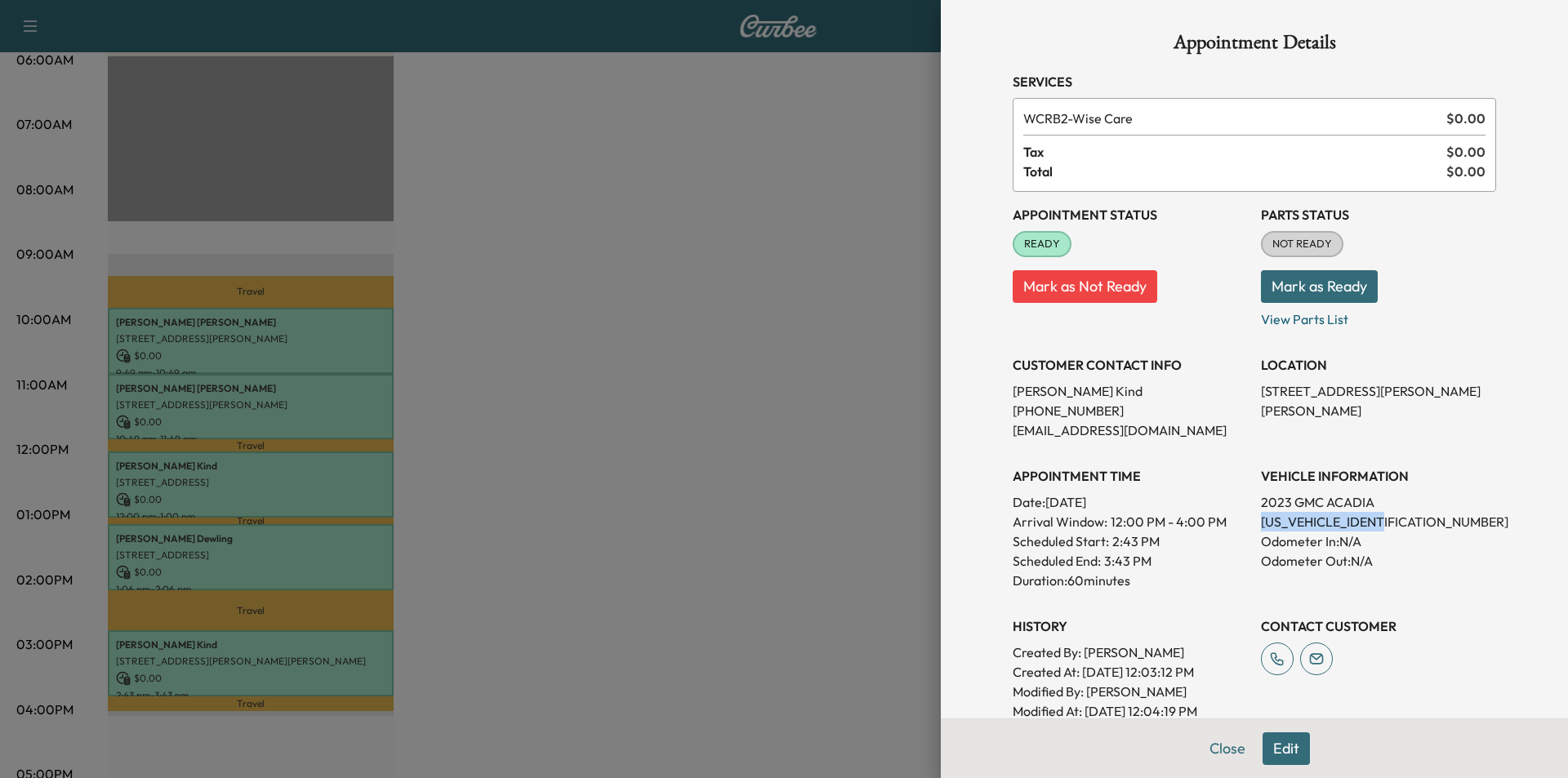
drag, startPoint x: 1375, startPoint y: 521, endPoint x: 1277, endPoint y: 532, distance: 98.6
click at [1260, 528] on p "[US_VEHICLE_IDENTIFICATION_NUMBER]" at bounding box center [1377, 522] width 235 height 20
copy p "[US_VEHICLE_IDENTIFICATION_NUMBER]"
drag, startPoint x: 1223, startPoint y: 754, endPoint x: 1212, endPoint y: 742, distance: 16.3
click at [1222, 749] on button "Close" at bounding box center [1226, 748] width 57 height 33
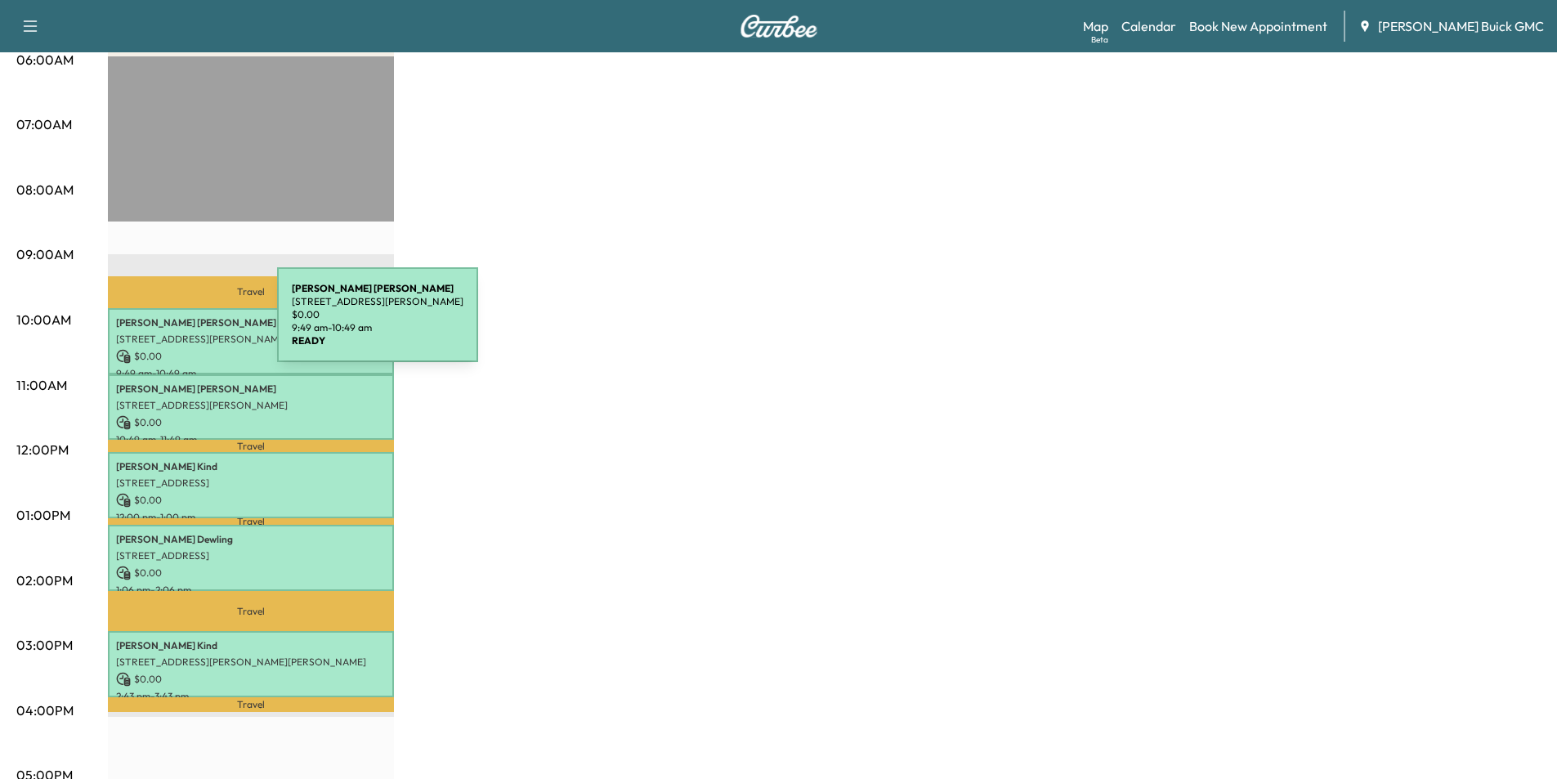
click at [155, 325] on p "[PERSON_NAME]" at bounding box center [251, 322] width 270 height 13
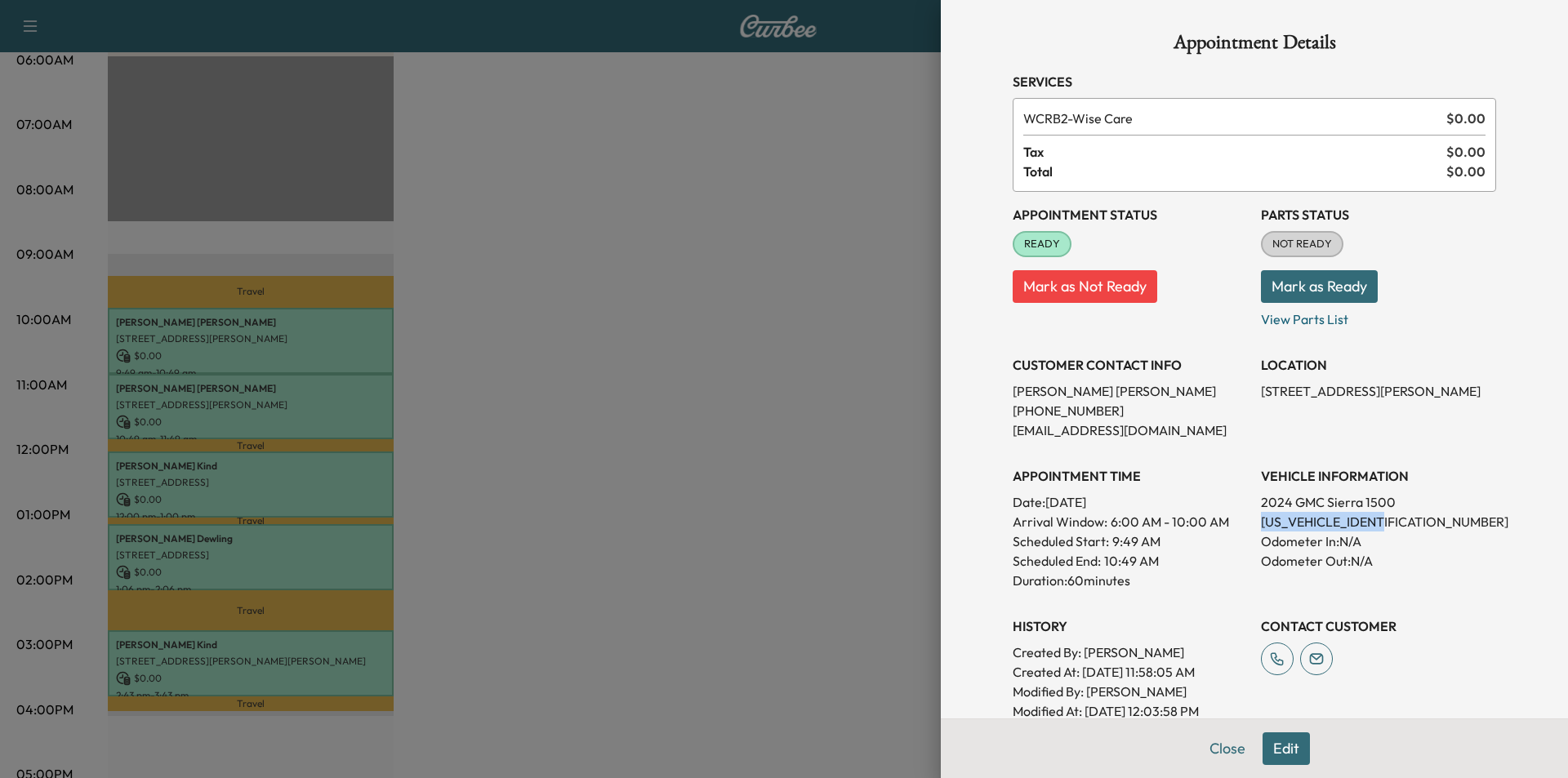
drag, startPoint x: 1379, startPoint y: 521, endPoint x: 1246, endPoint y: 521, distance: 133.0
click at [1246, 521] on div "Appointment Status READY Mark as Not Ready Parts Status NOT READY Mark as Ready…" at bounding box center [1254, 456] width 483 height 529
copy p "[US_VEHICLE_IDENTIFICATION_NUMBER]"
